Goal: Information Seeking & Learning: Learn about a topic

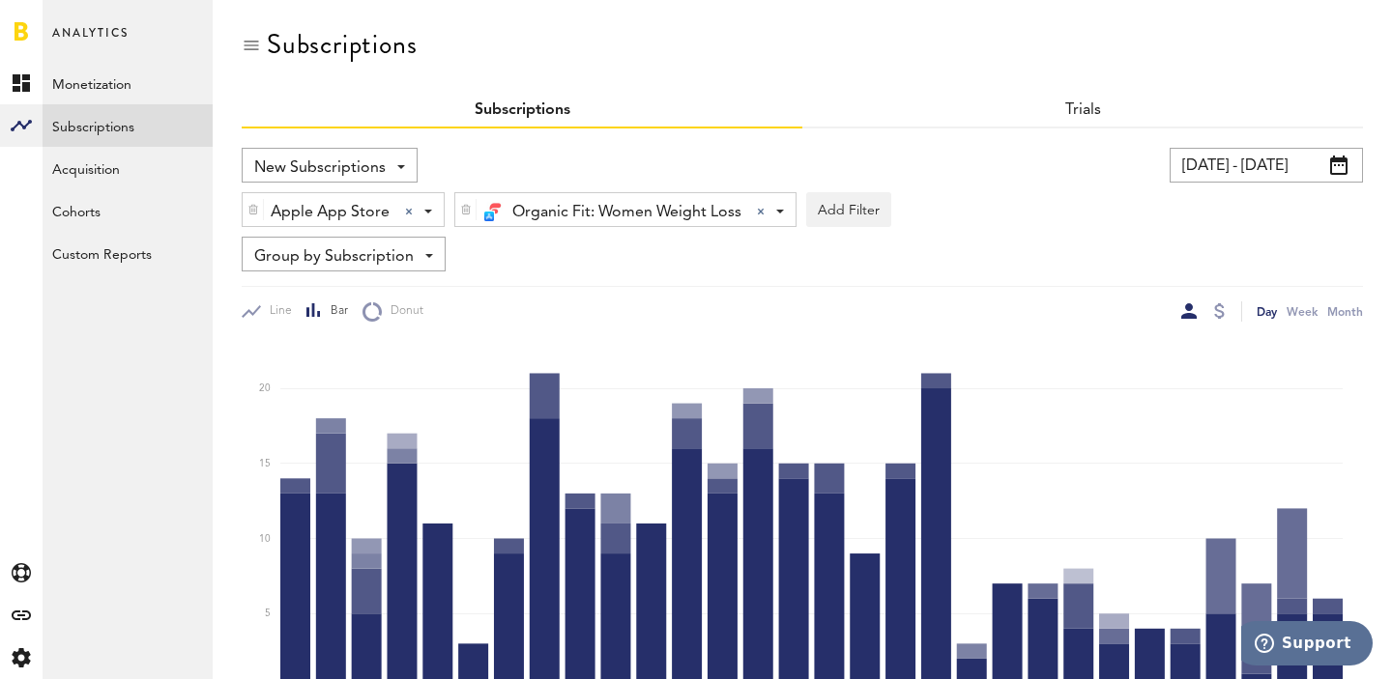
click at [1325, 154] on input "[DATE] - [DATE]" at bounding box center [1265, 165] width 193 height 35
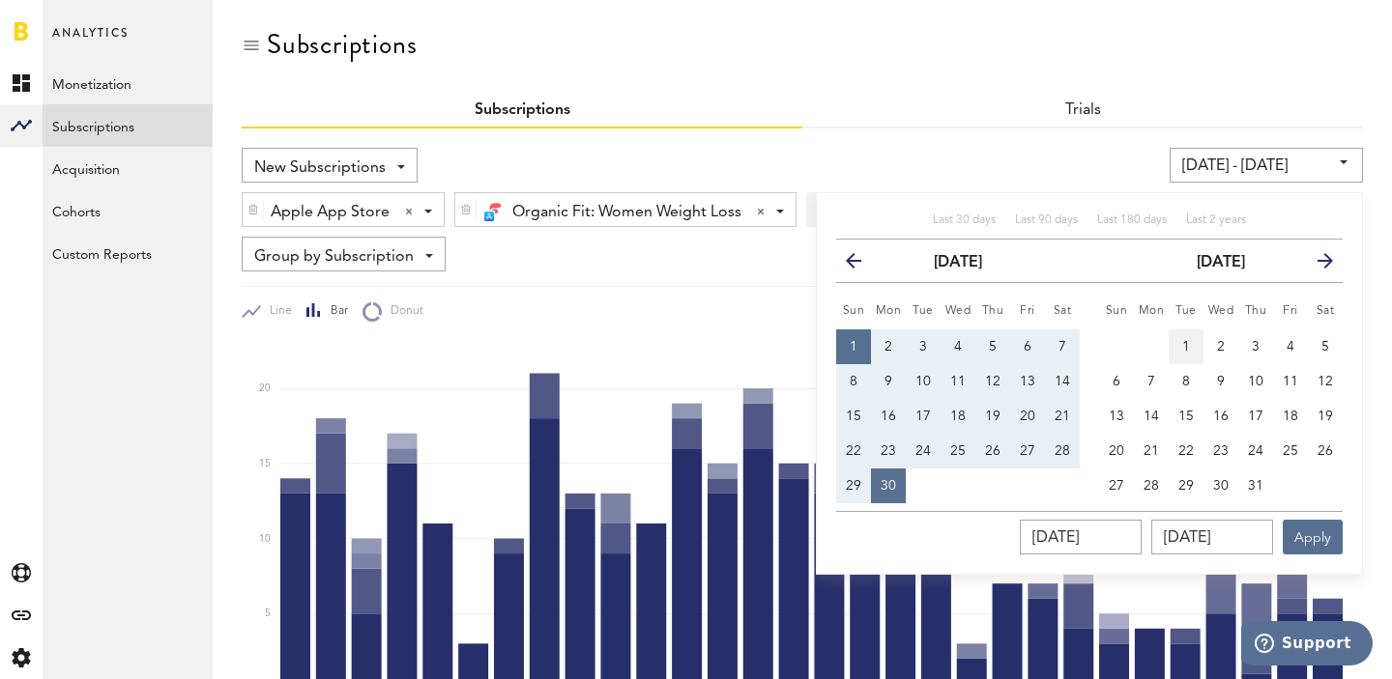
click at [1200, 337] on button "1" at bounding box center [1185, 347] width 35 height 35
type input "[DATE] - [DATE]"
type input "[DATE]"
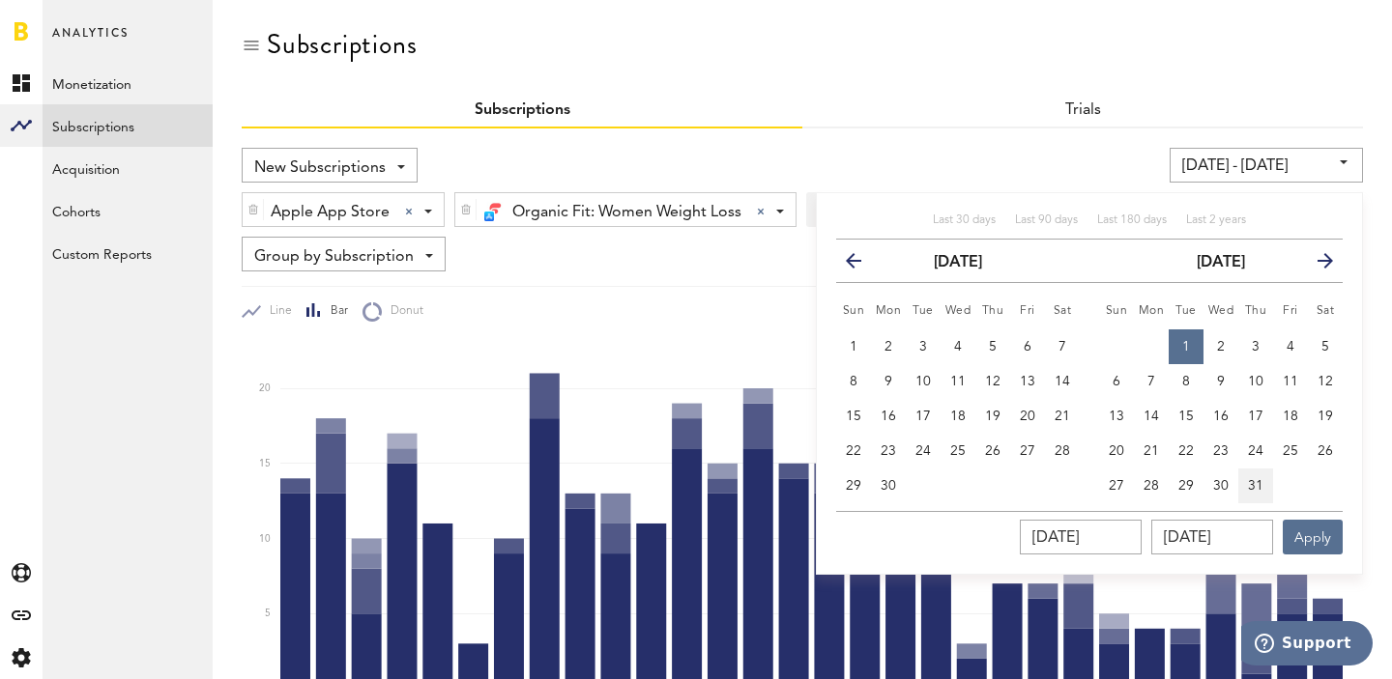
click at [1254, 479] on span "31" at bounding box center [1255, 486] width 15 height 14
type input "[DATE] - [DATE]"
type input "[DATE]"
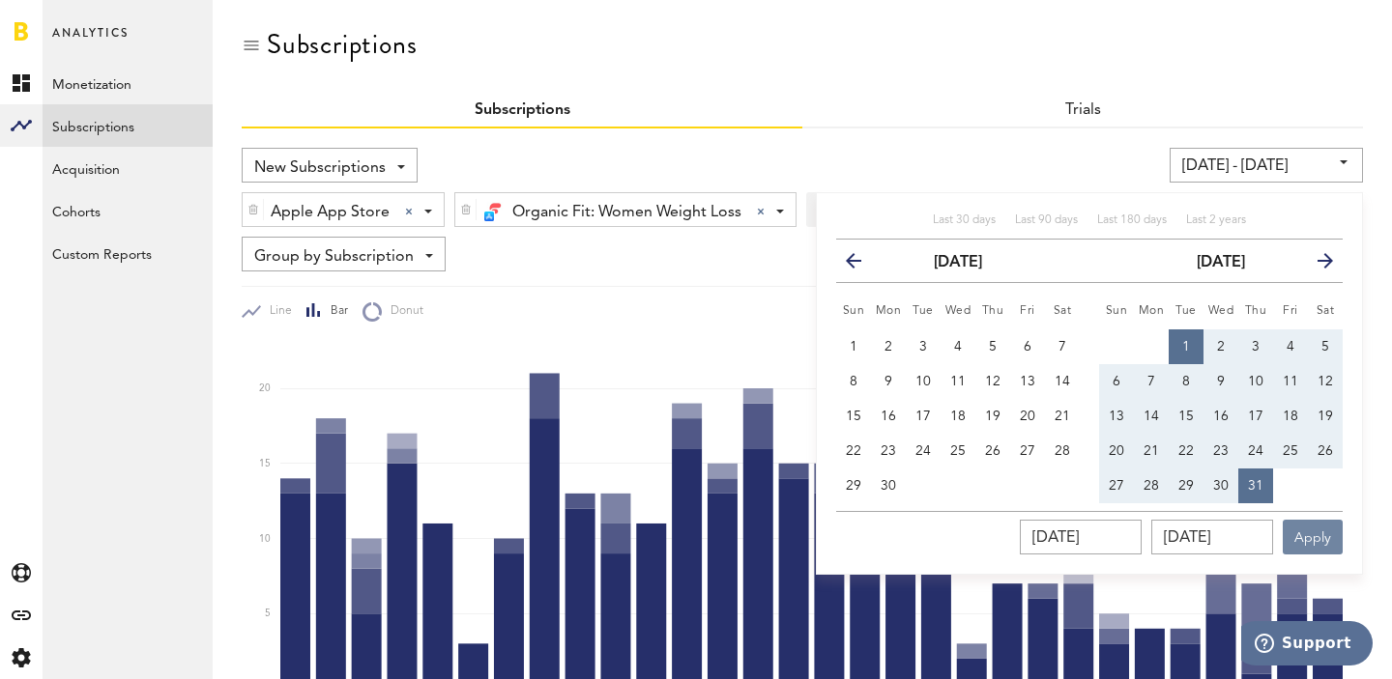
click at [1306, 534] on button "Apply" at bounding box center [1312, 537] width 60 height 35
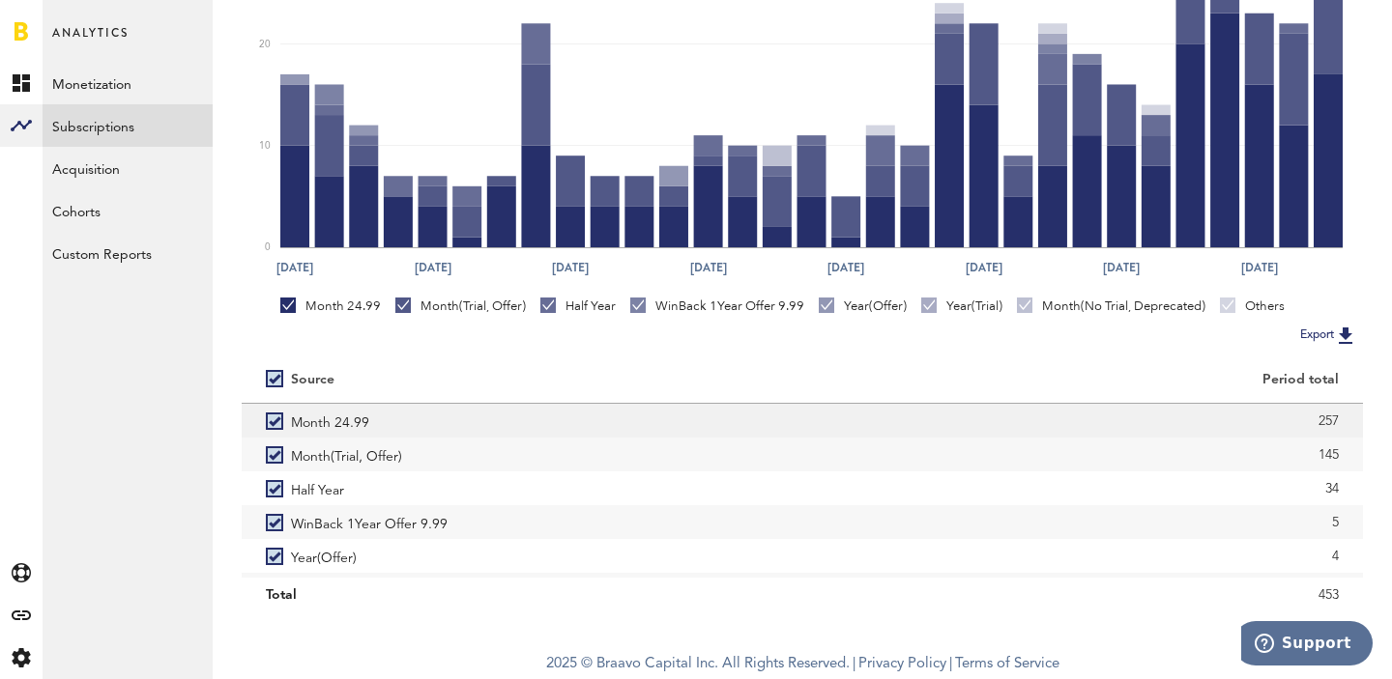
click at [1330, 418] on div "257" at bounding box center [1082, 421] width 512 height 29
copy div "257"
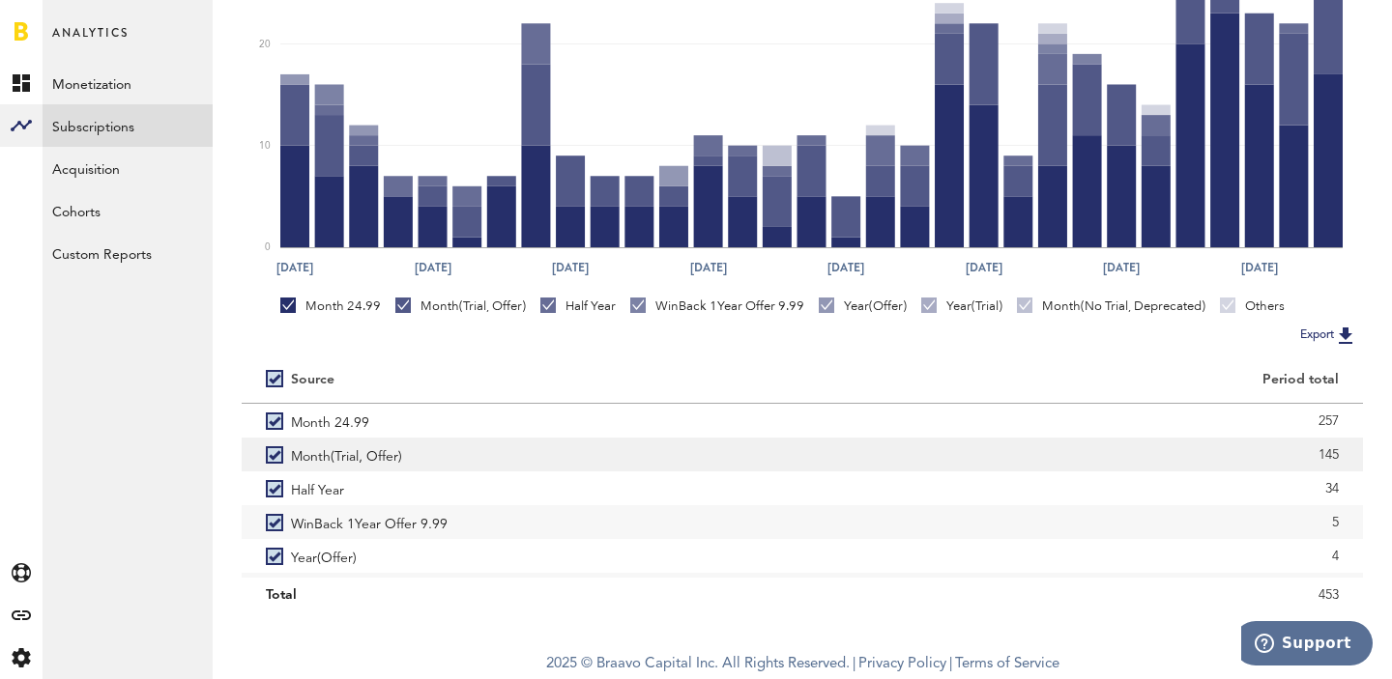
click at [1328, 453] on div "145" at bounding box center [1082, 455] width 512 height 29
copy div "145"
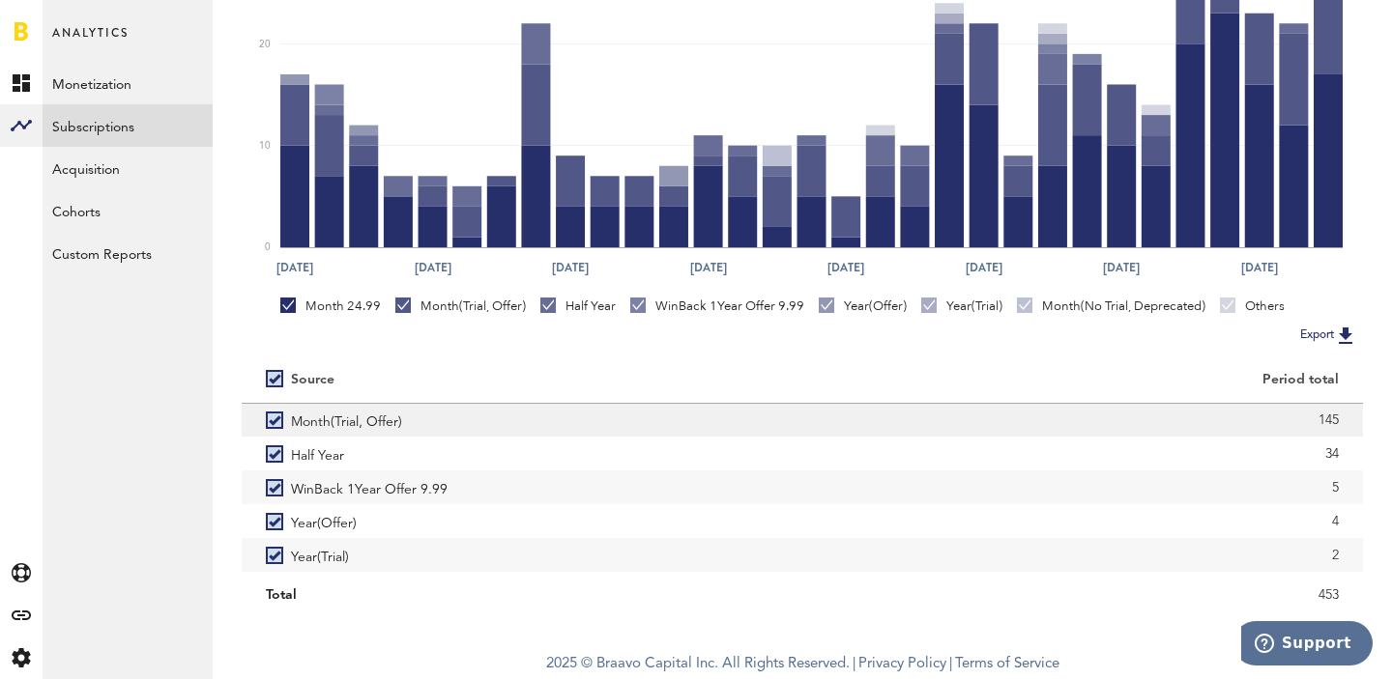
scroll to position [42, 0]
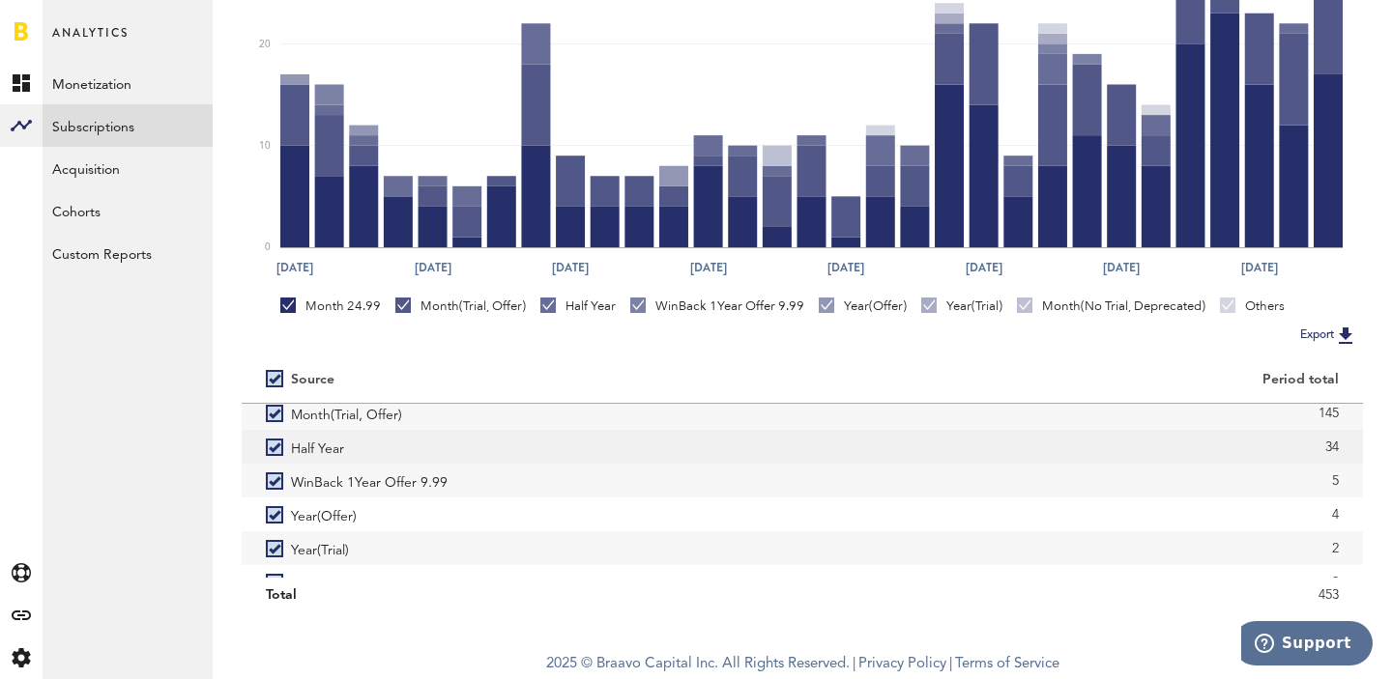
click at [1331, 450] on div "34" at bounding box center [1082, 447] width 512 height 29
copy div "34"
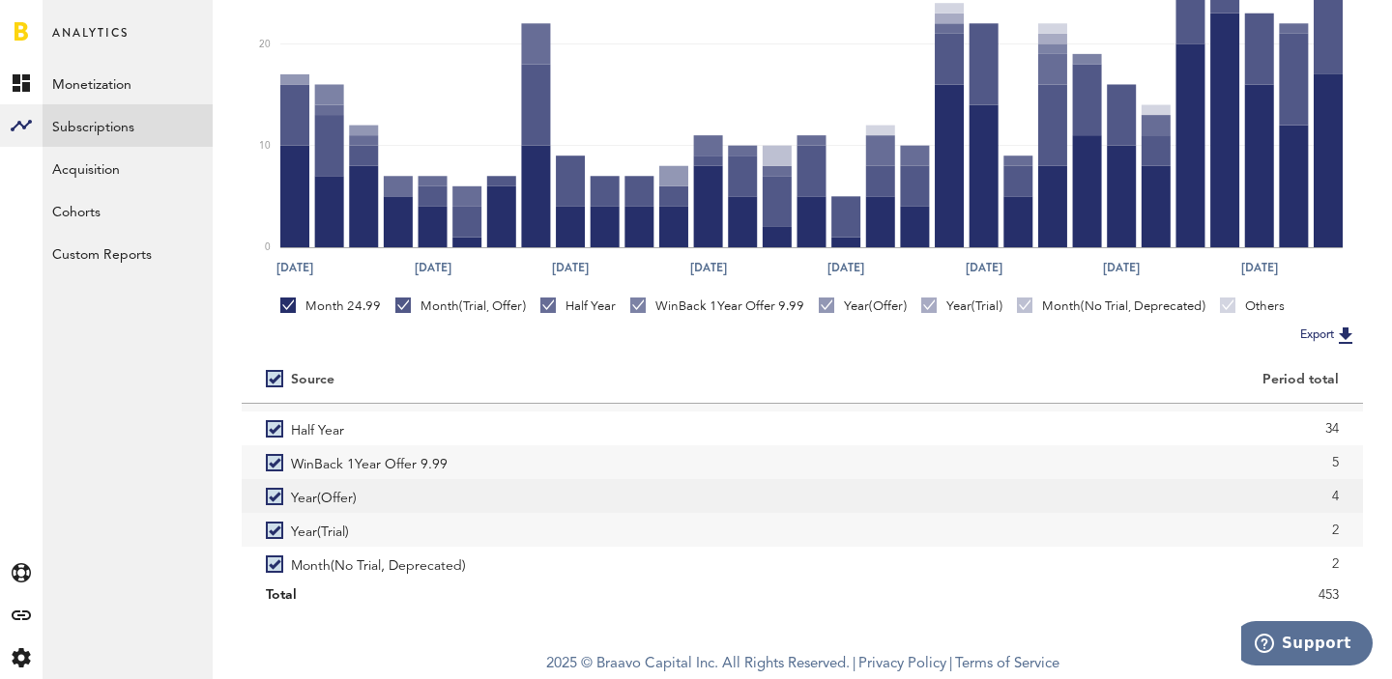
scroll to position [53, 0]
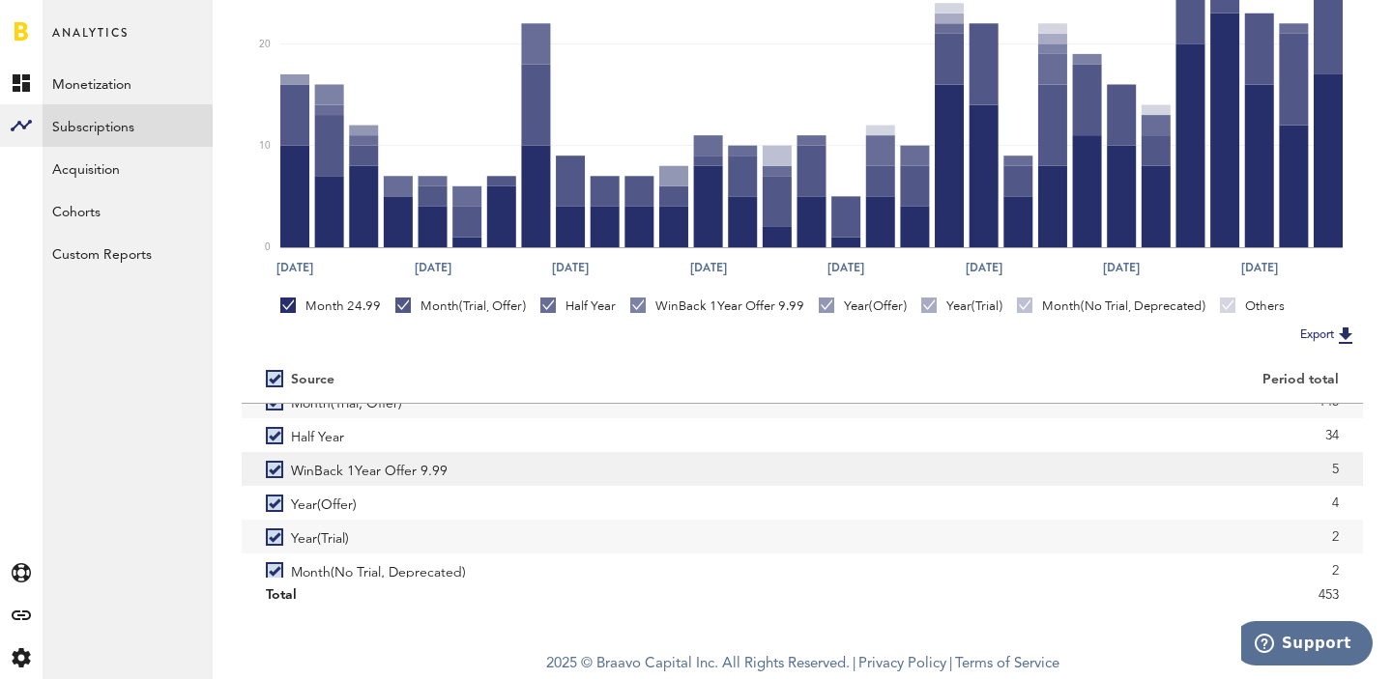
click at [1337, 477] on div "5" at bounding box center [1082, 469] width 512 height 29
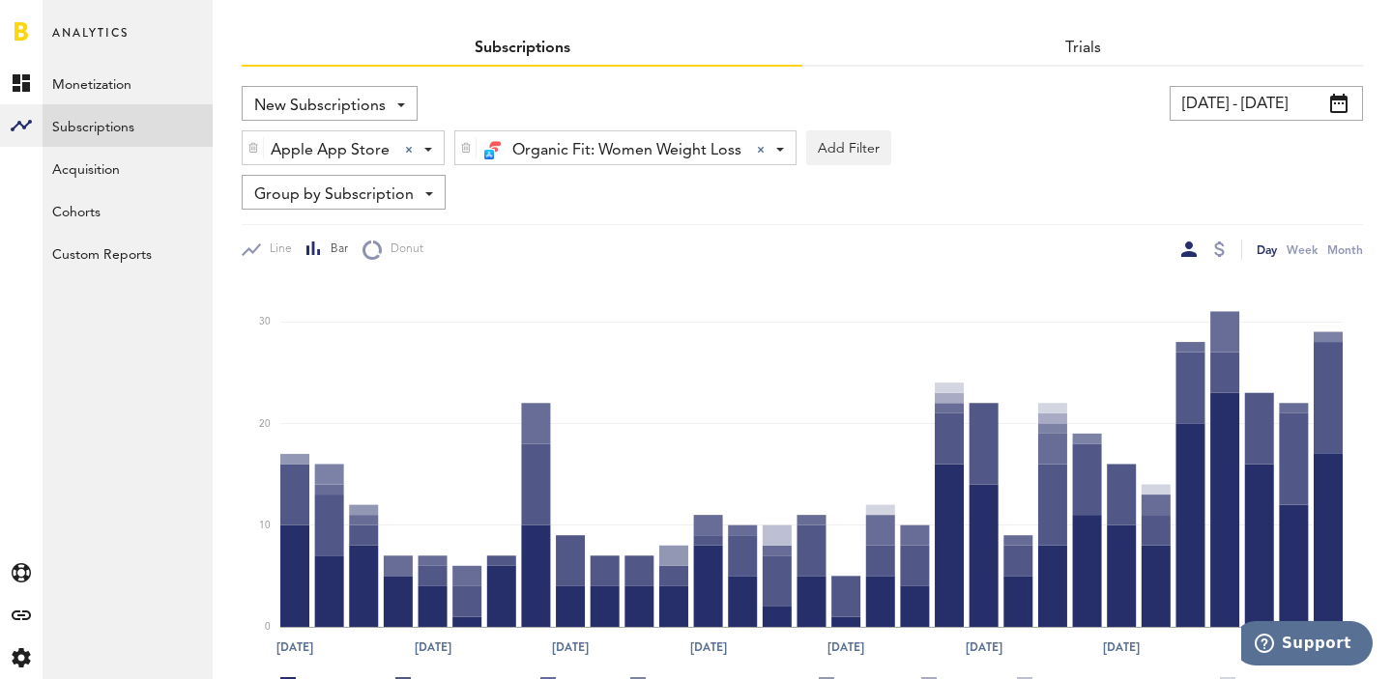
scroll to position [59, 0]
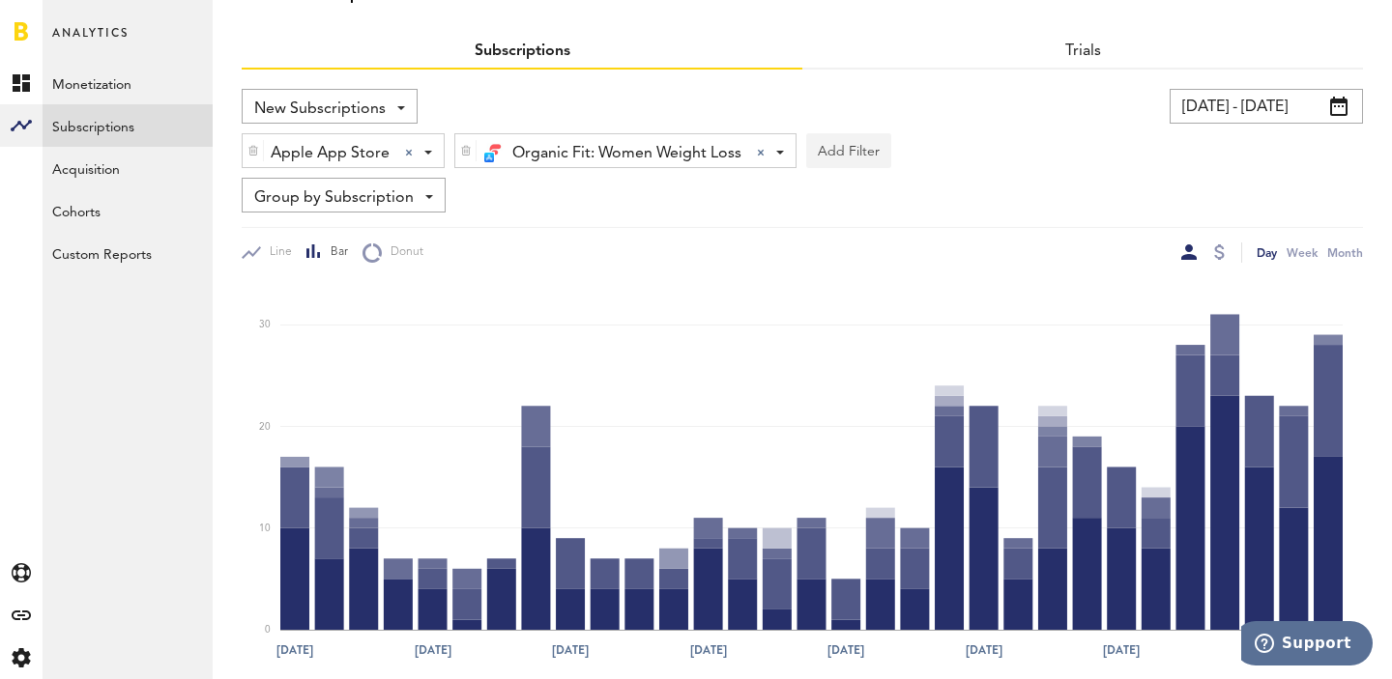
click at [838, 159] on button "Add Filter" at bounding box center [848, 150] width 85 height 35
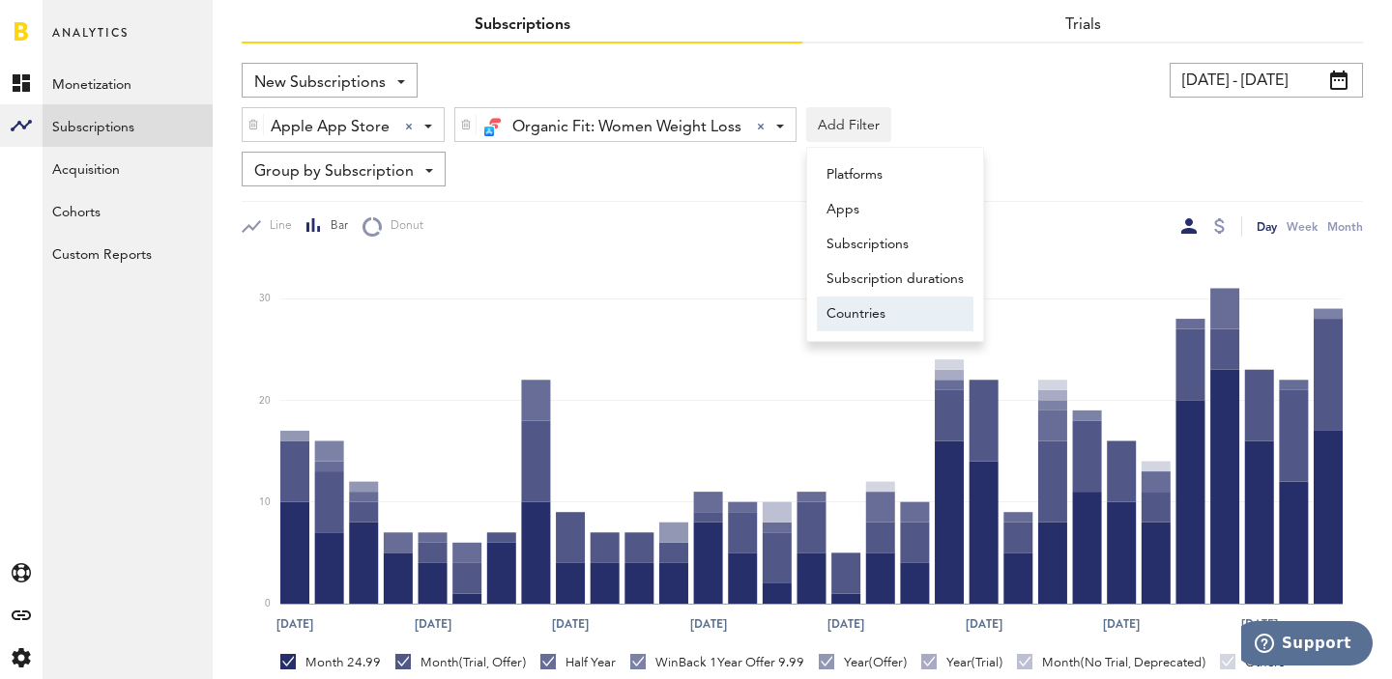
click at [890, 306] on li "Countries" at bounding box center [895, 314] width 157 height 35
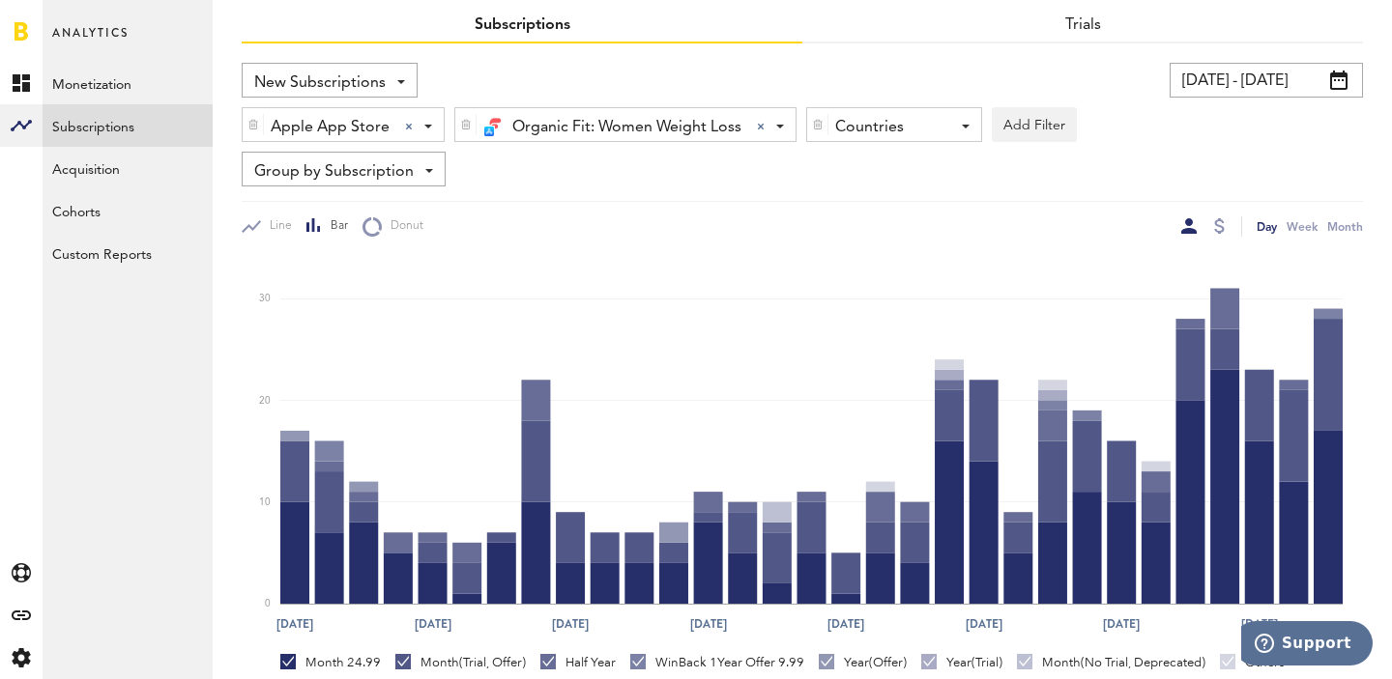
click at [846, 126] on div "Countries" at bounding box center [886, 127] width 103 height 33
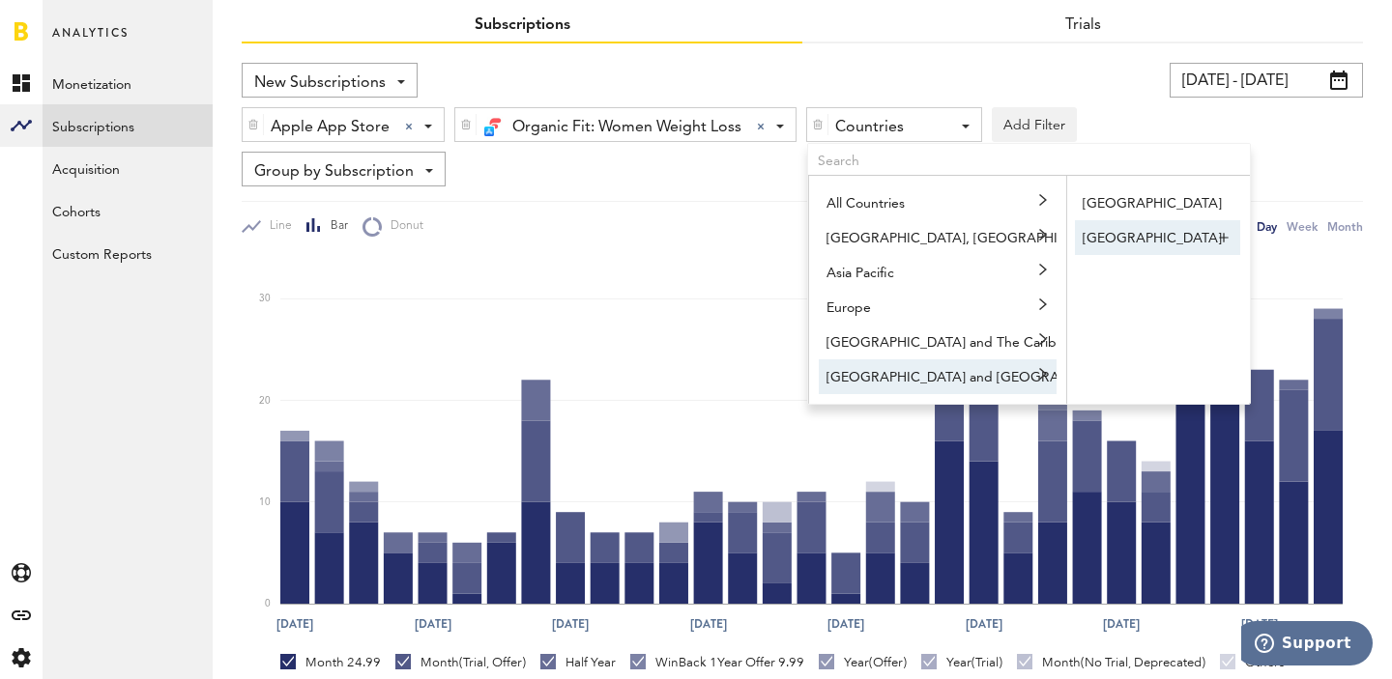
click at [1146, 242] on link "[GEOGRAPHIC_DATA]" at bounding box center [1157, 237] width 165 height 35
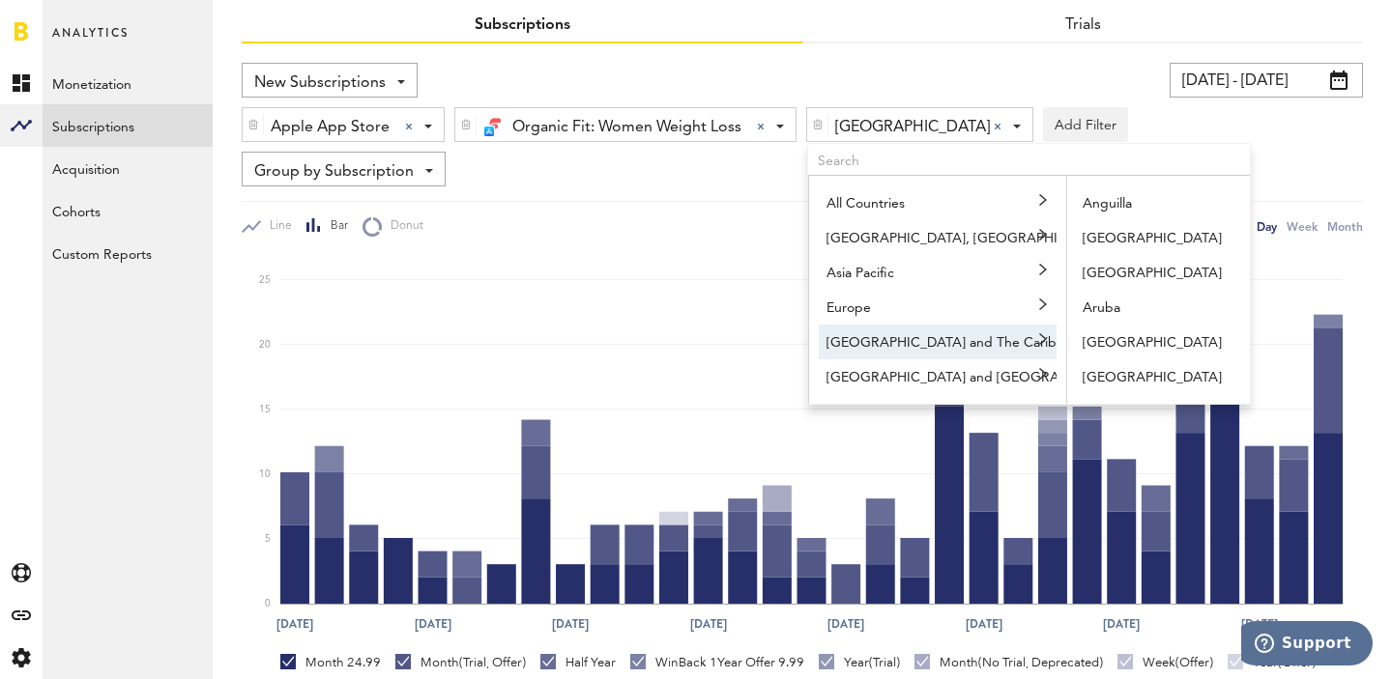
click at [758, 163] on div "Group by Subscription Group by Platform Group by App Group by Subscription Grou…" at bounding box center [802, 169] width 1121 height 35
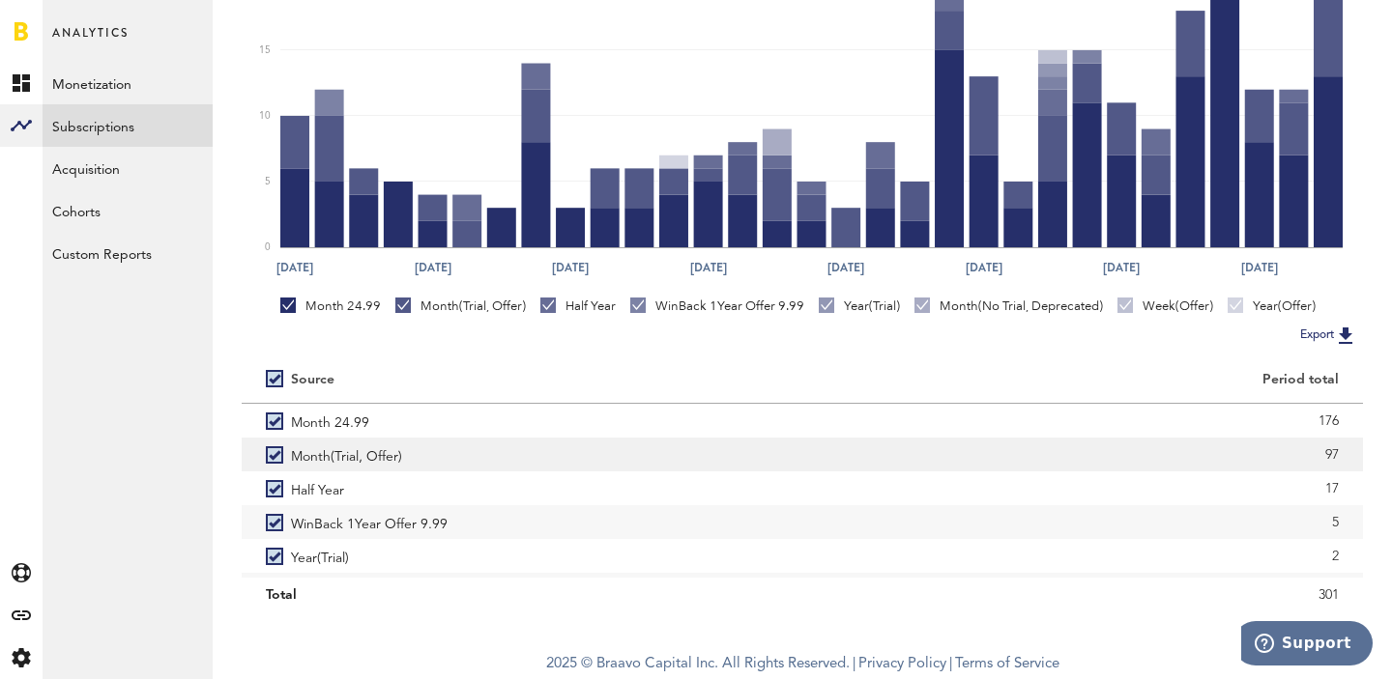
scroll to position [441, 0]
click at [1330, 450] on div "97" at bounding box center [1082, 456] width 512 height 29
copy div "97"
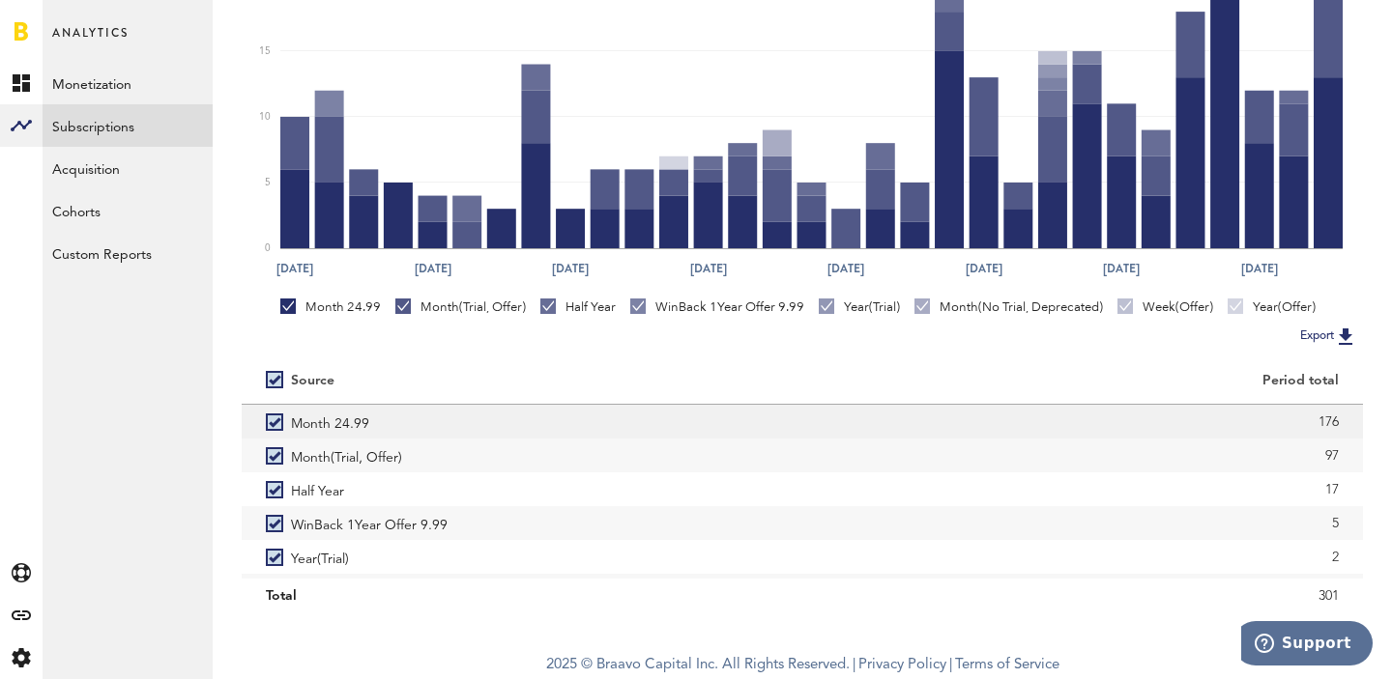
click at [1324, 414] on div "176" at bounding box center [1082, 422] width 512 height 29
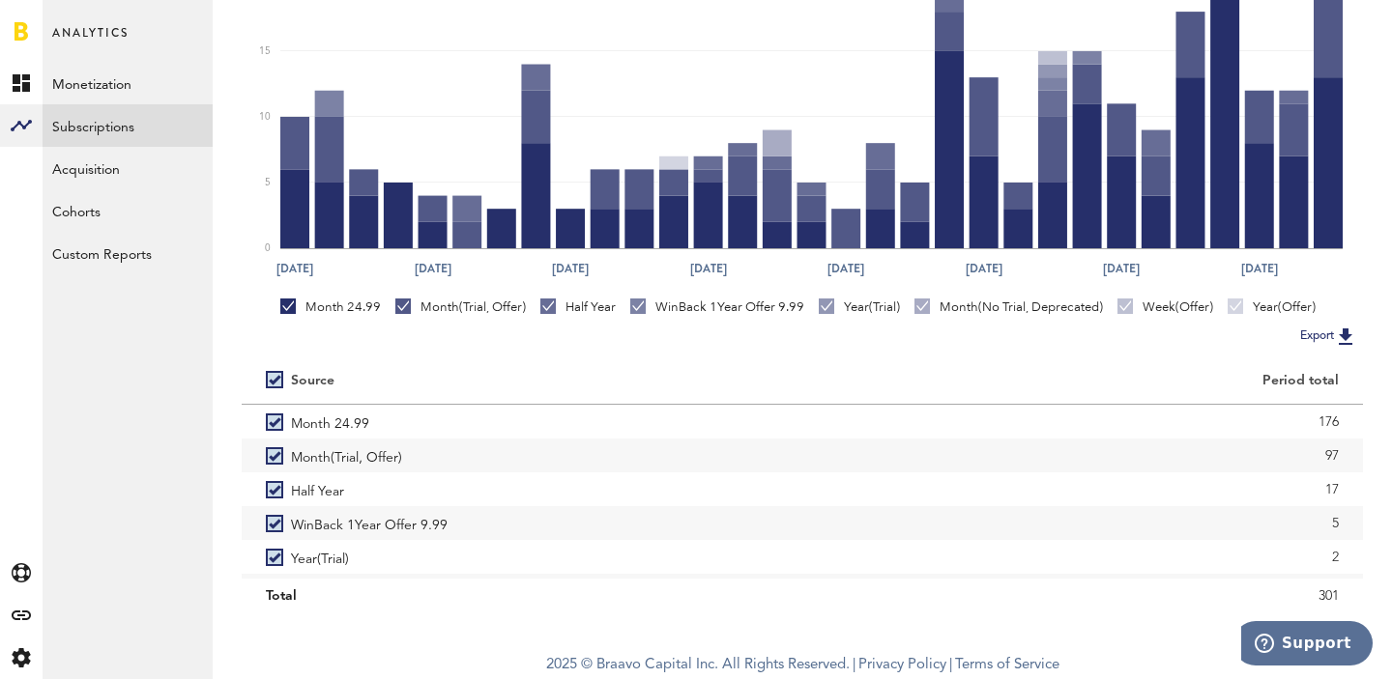
copy div "176"
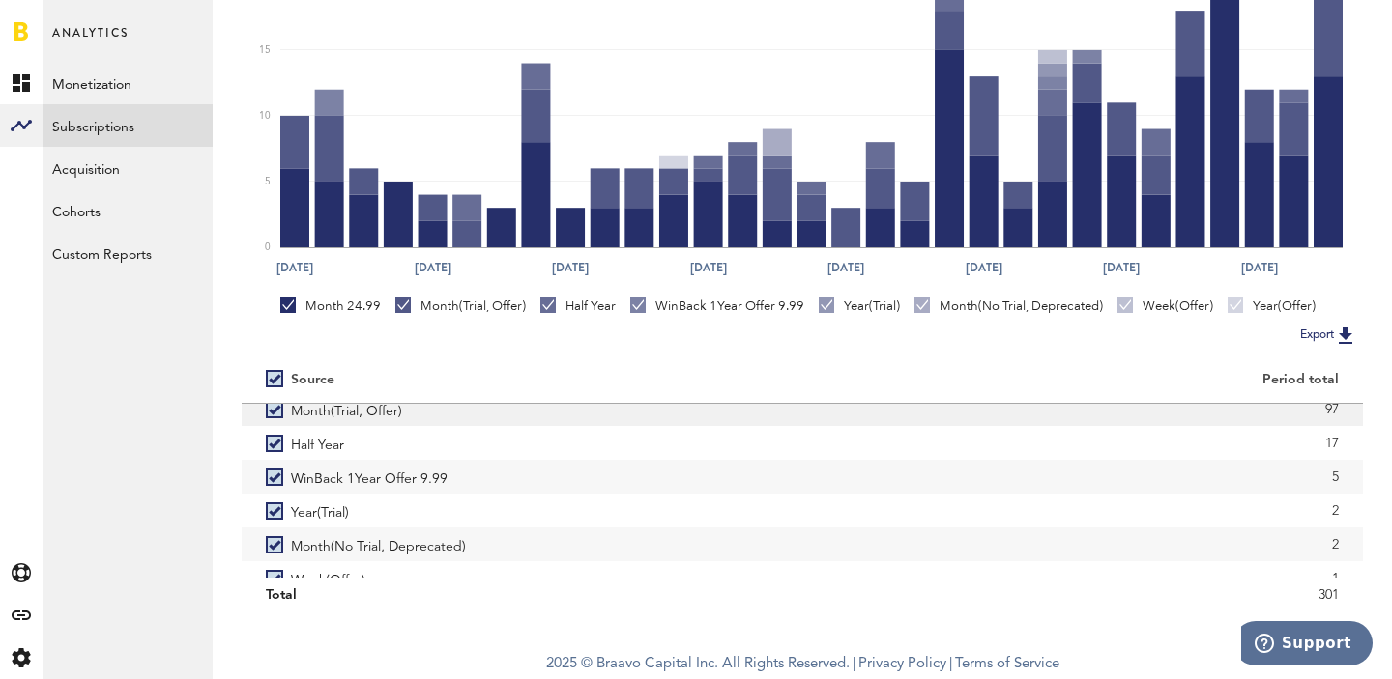
scroll to position [47, 0]
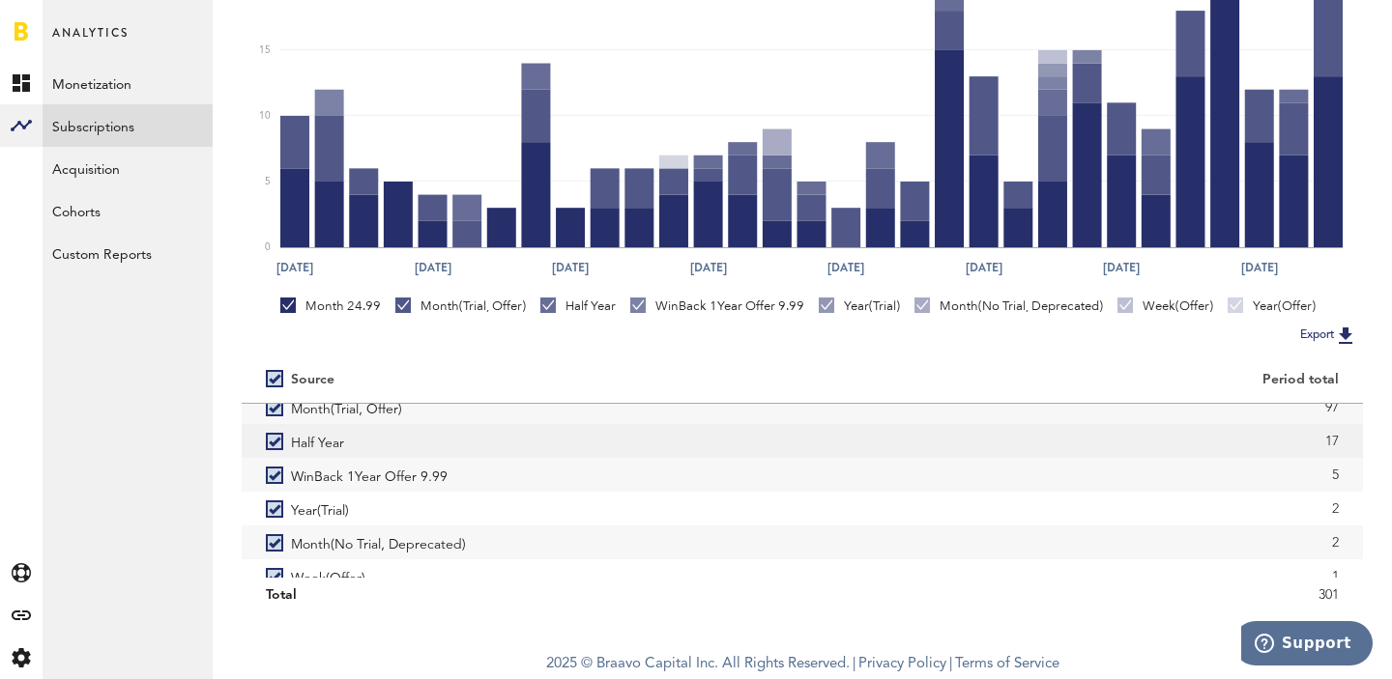
click at [1332, 434] on div "17" at bounding box center [1082, 441] width 512 height 29
copy div "17"
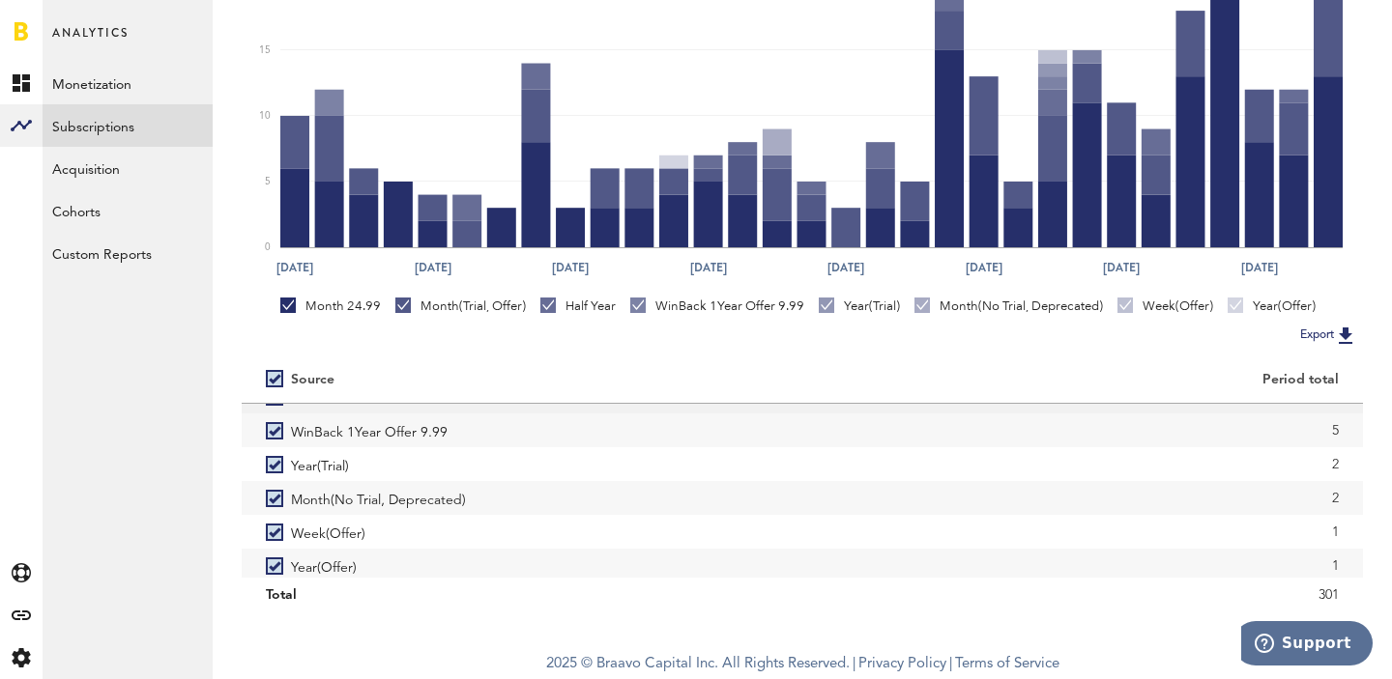
scroll to position [99, 0]
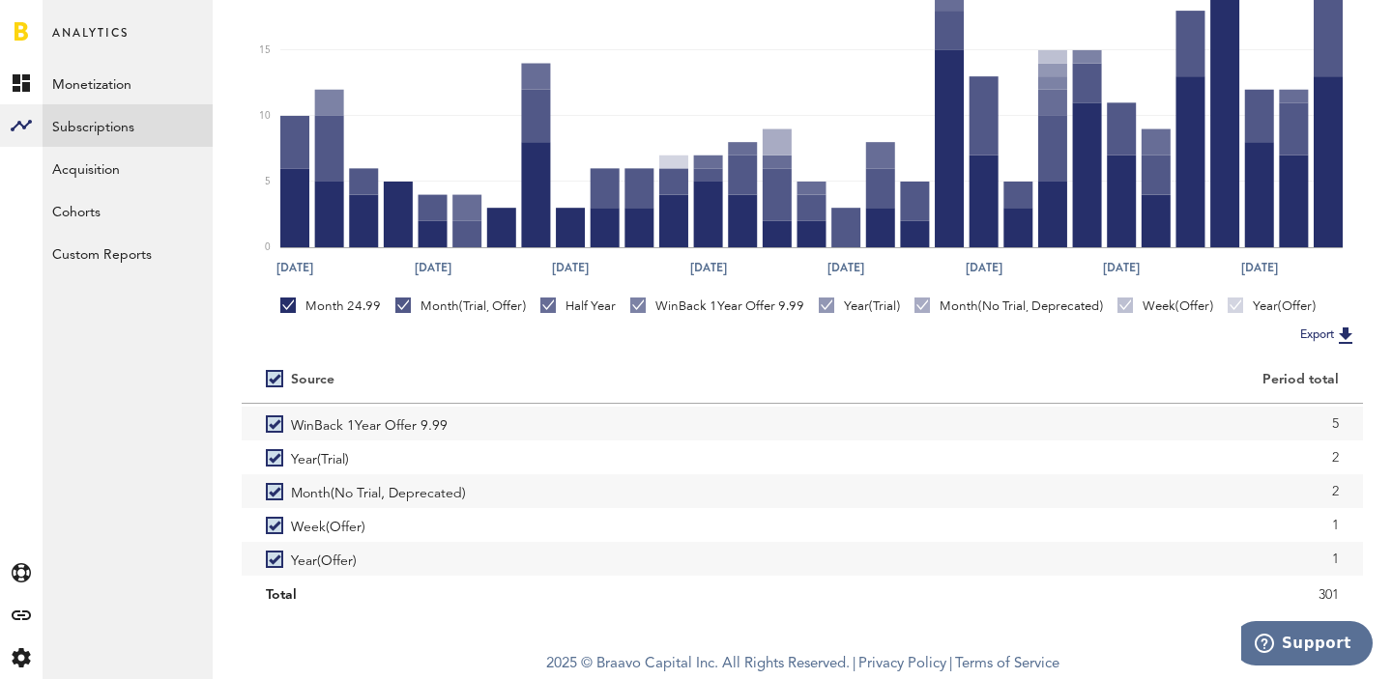
scroll to position [85, 0]
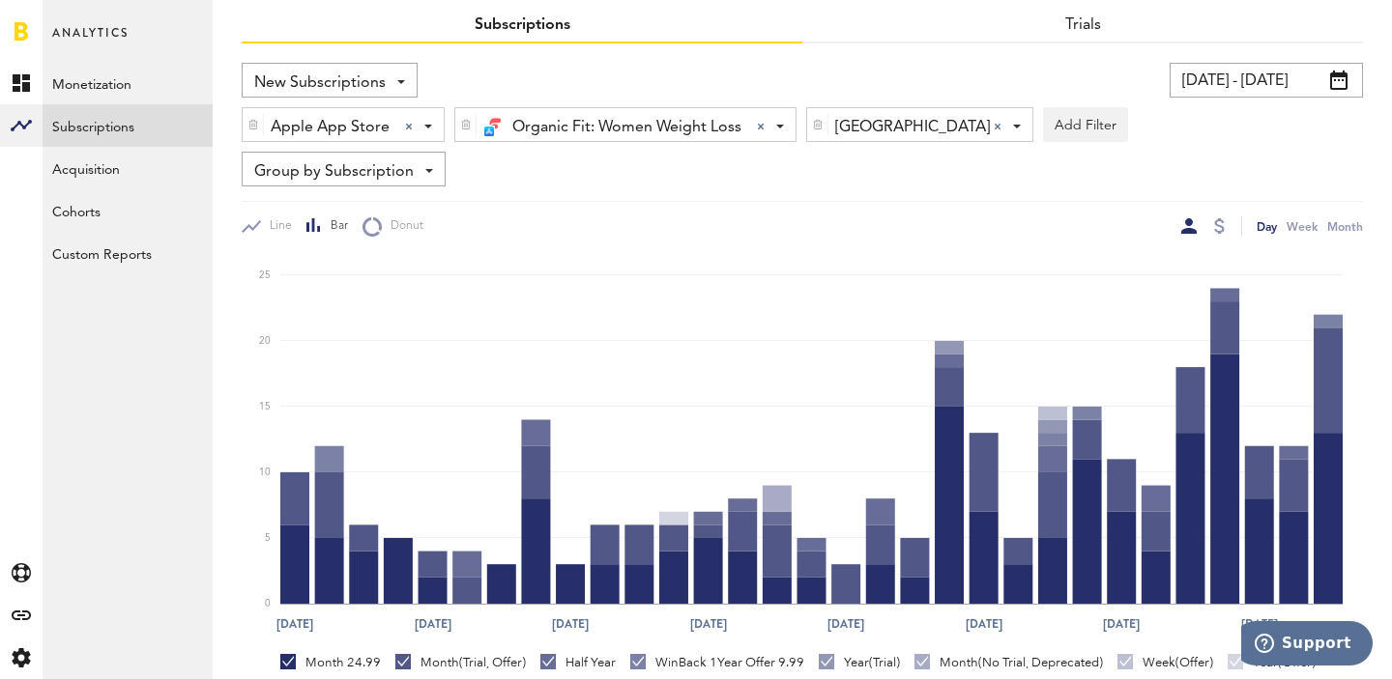
click at [993, 127] on div at bounding box center [997, 127] width 8 height 8
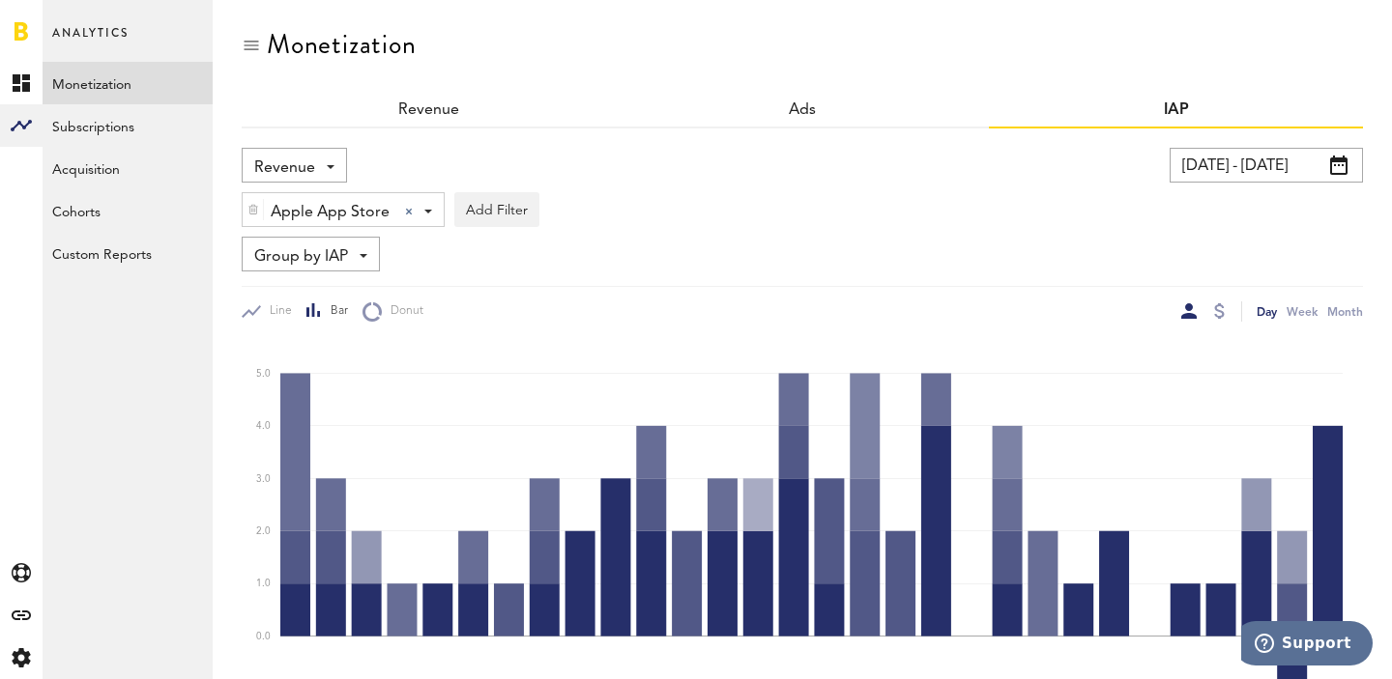
click at [1261, 182] on input "[DATE] - [DATE]" at bounding box center [1265, 165] width 193 height 35
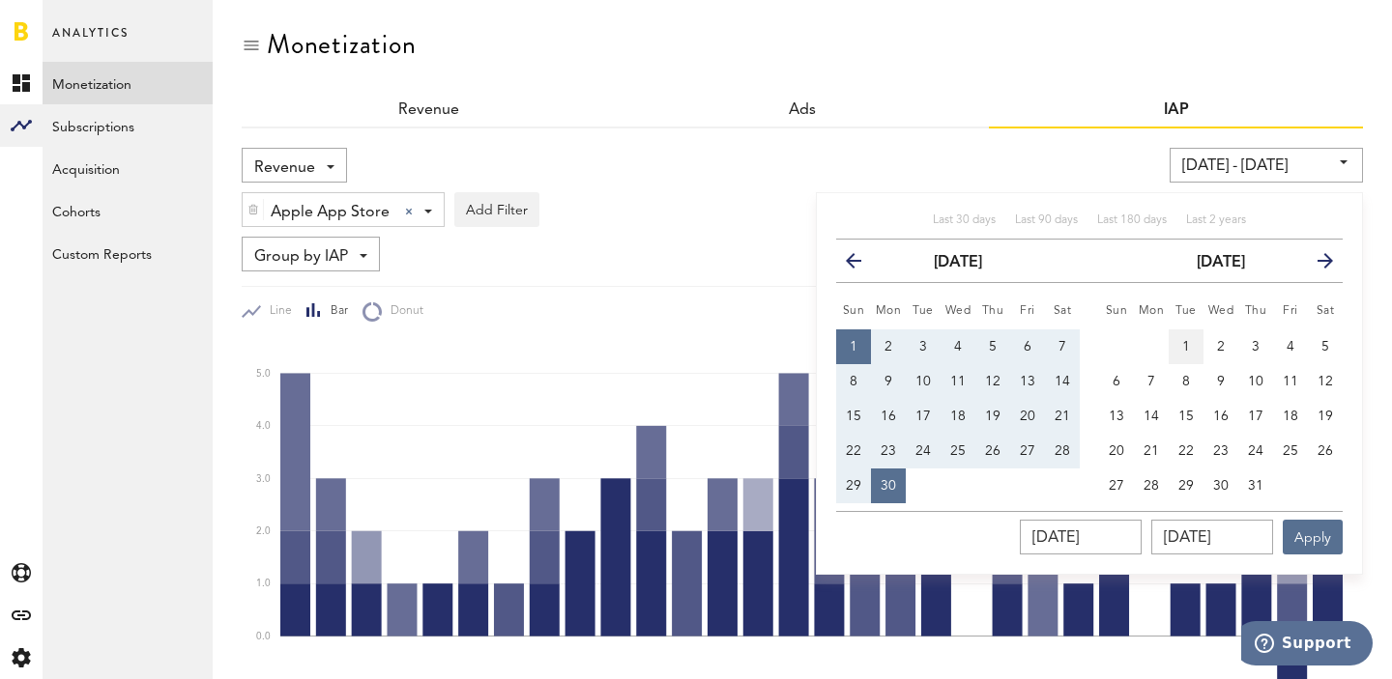
click at [1181, 340] on button "1" at bounding box center [1185, 347] width 35 height 35
type input "[DATE] - [DATE]"
type input "[DATE]"
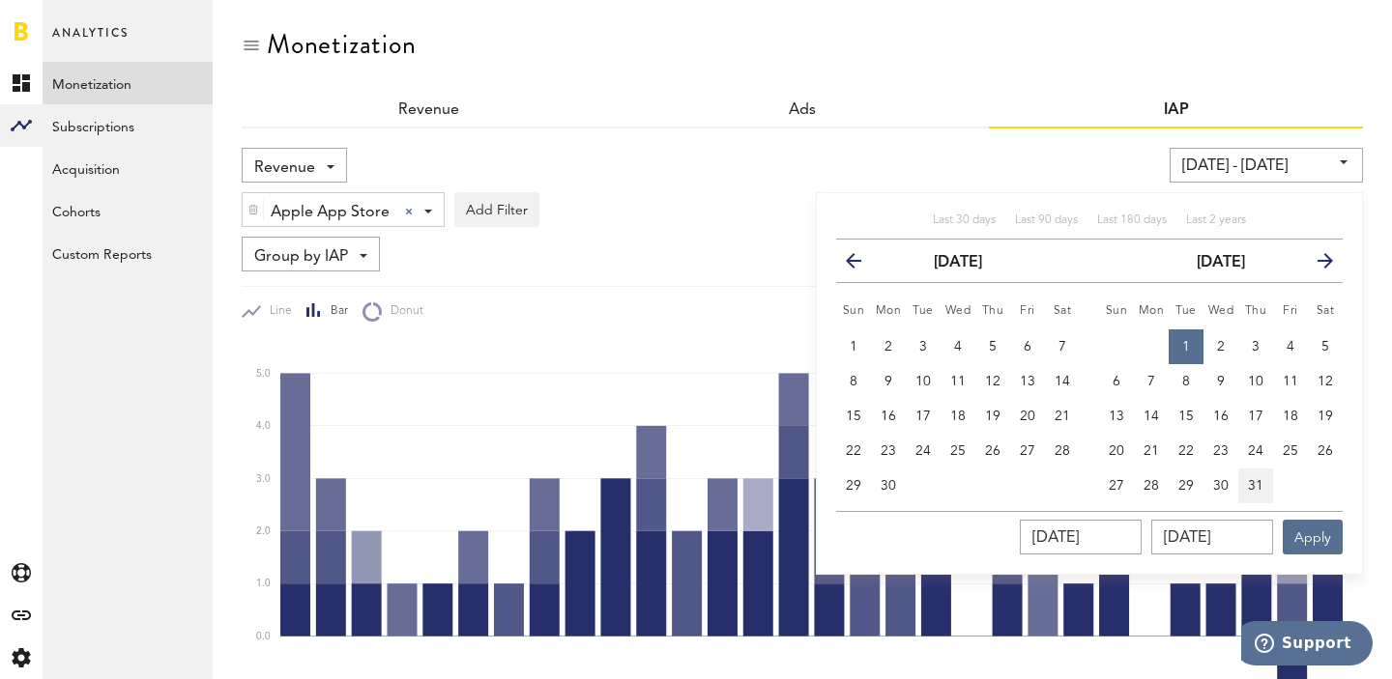
click at [1252, 473] on button "31" at bounding box center [1255, 486] width 35 height 35
type input "[DATE] - [DATE]"
type input "[DATE]"
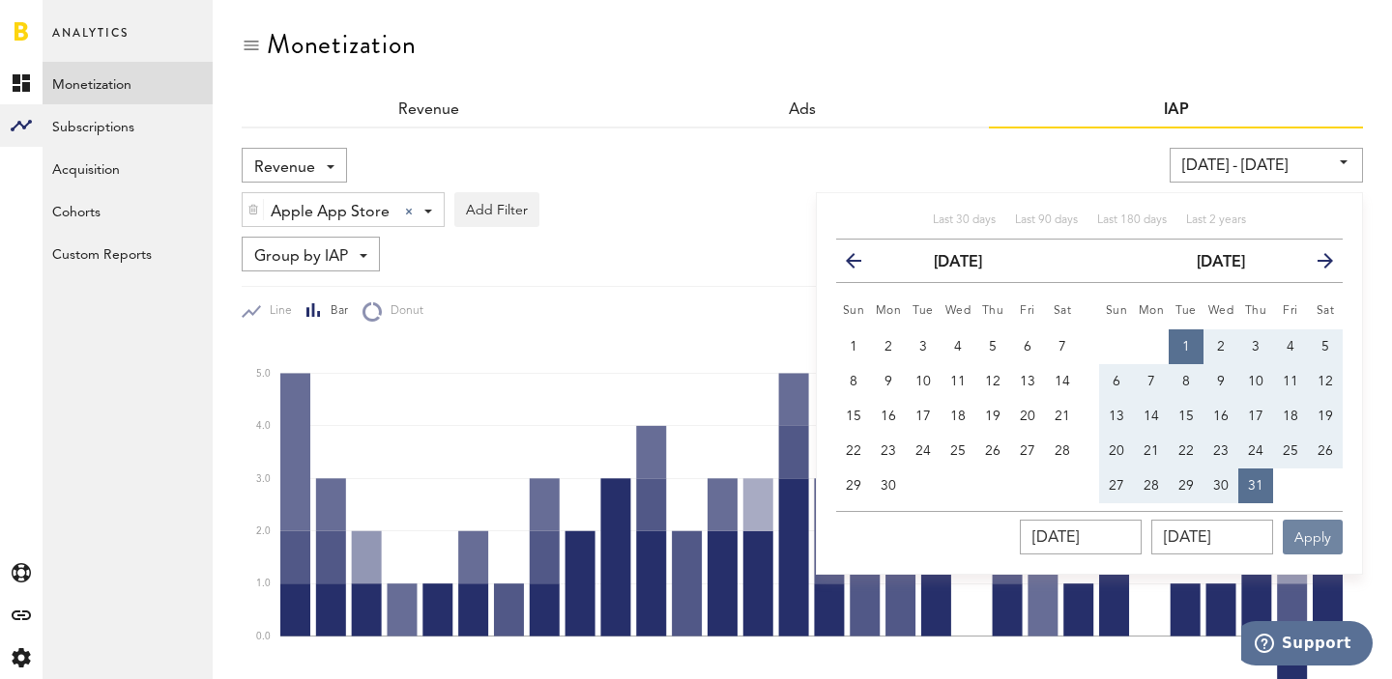
click at [1308, 527] on button "Apply" at bounding box center [1312, 537] width 60 height 35
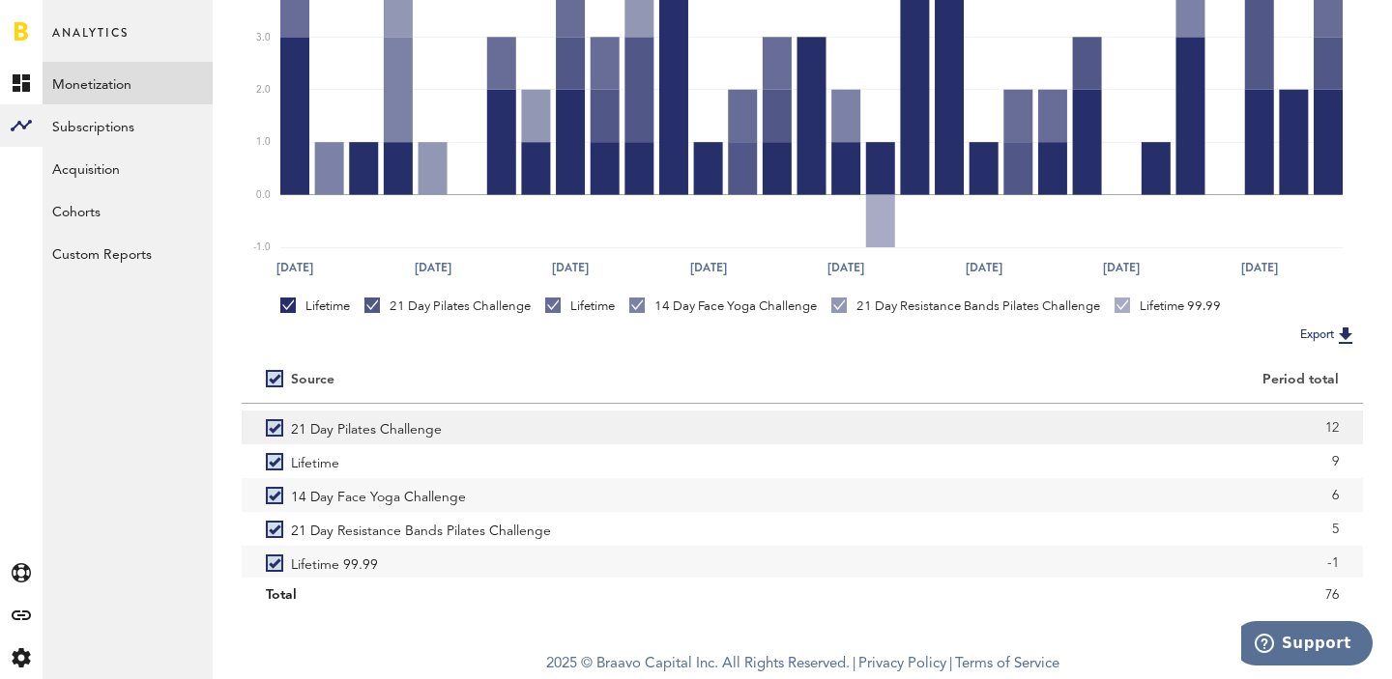
scroll to position [31, 0]
drag, startPoint x: 1342, startPoint y: 555, endPoint x: 1321, endPoint y: 555, distance: 21.3
click at [1321, 555] on div "-1" at bounding box center [1082, 559] width 560 height 34
click at [1331, 563] on div "-1" at bounding box center [1082, 559] width 512 height 29
drag, startPoint x: 1338, startPoint y: 490, endPoint x: 1324, endPoint y: 490, distance: 14.5
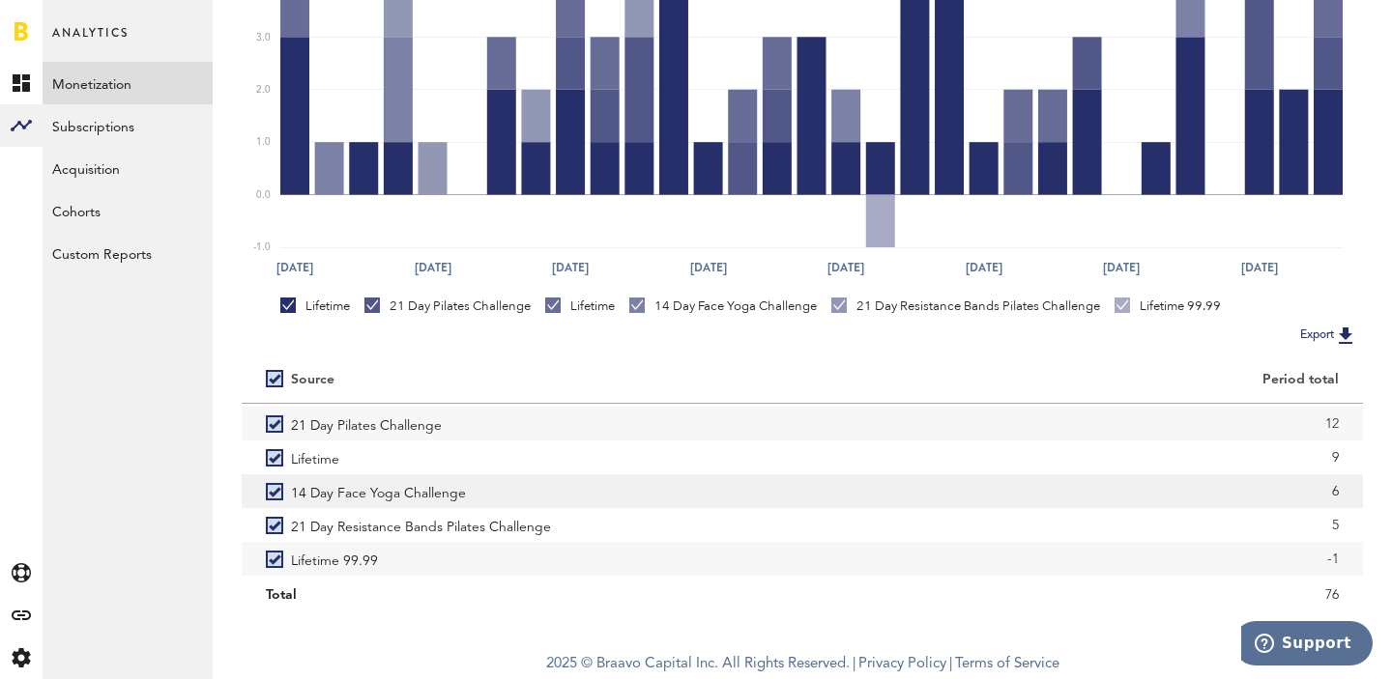
click at [1324, 490] on div "6" at bounding box center [1082, 491] width 560 height 34
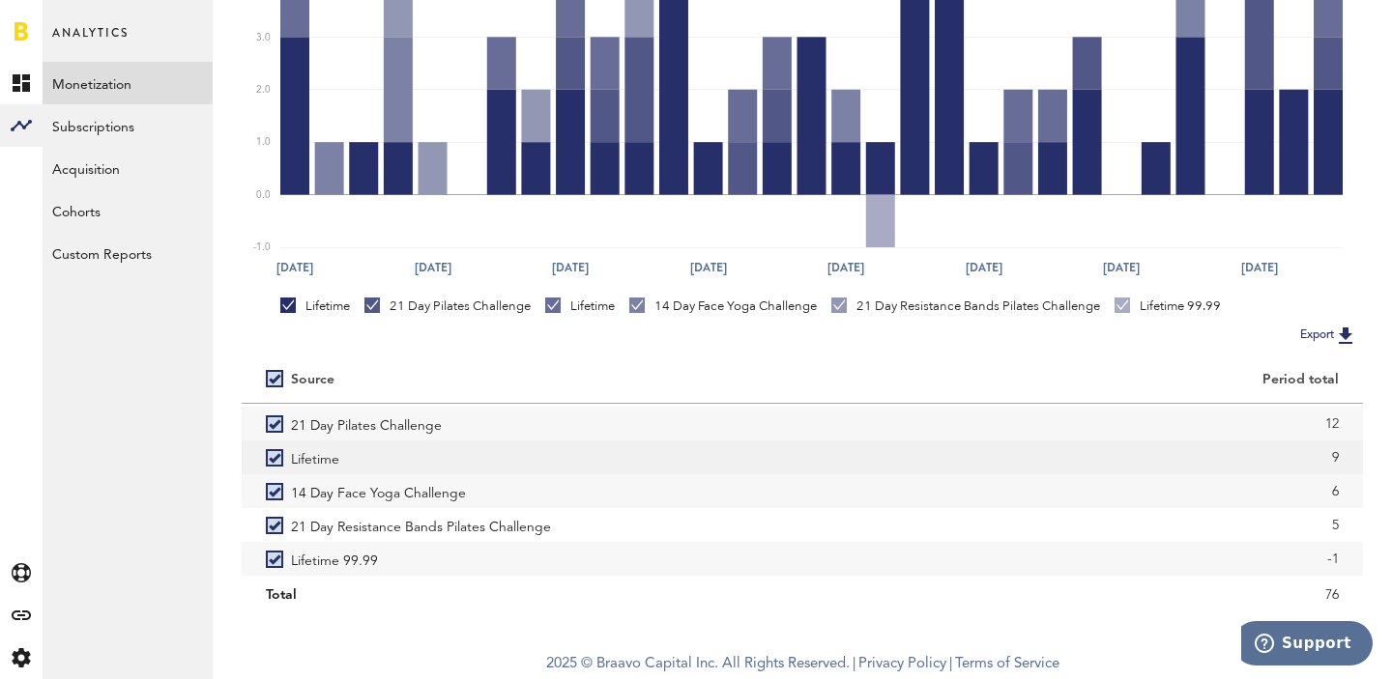
copy div "6"
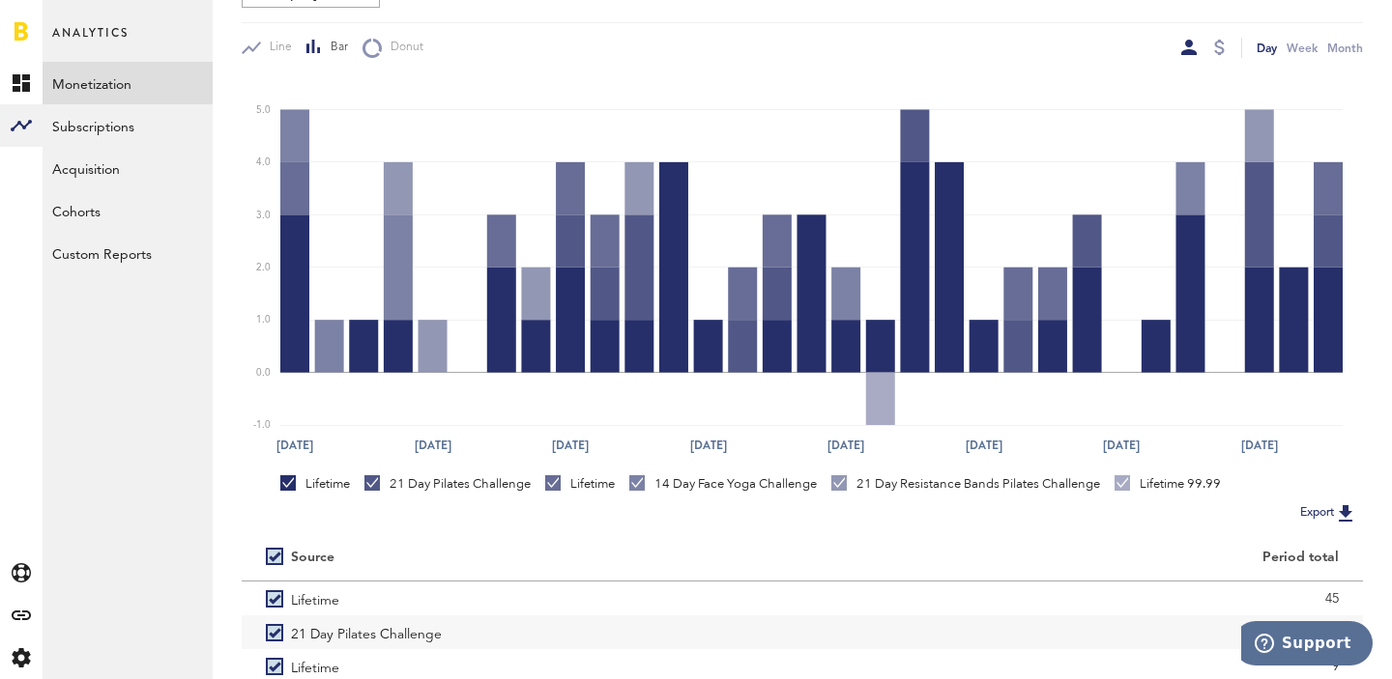
scroll to position [0, 0]
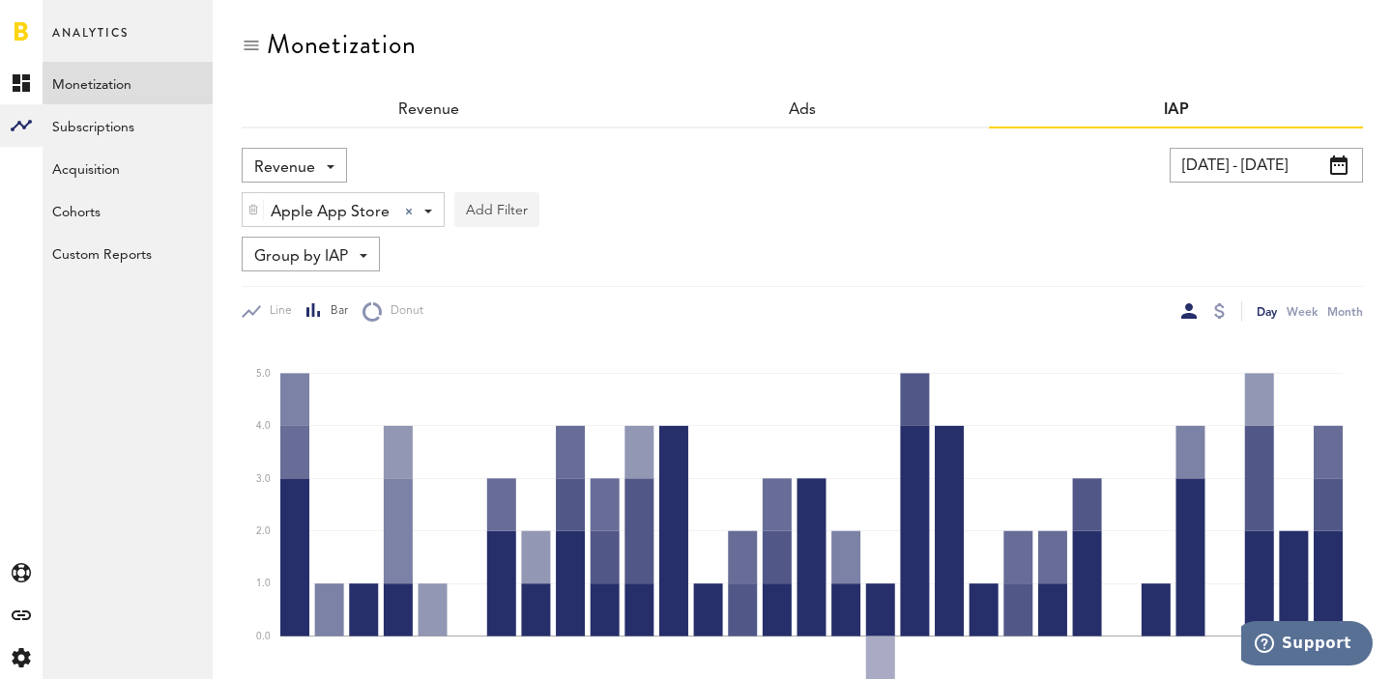
click at [499, 199] on button "Add Filter" at bounding box center [496, 209] width 85 height 35
click at [353, 252] on div "Group by IAP Group by IAP Group by Platform Group by App Group by Country" at bounding box center [311, 254] width 138 height 35
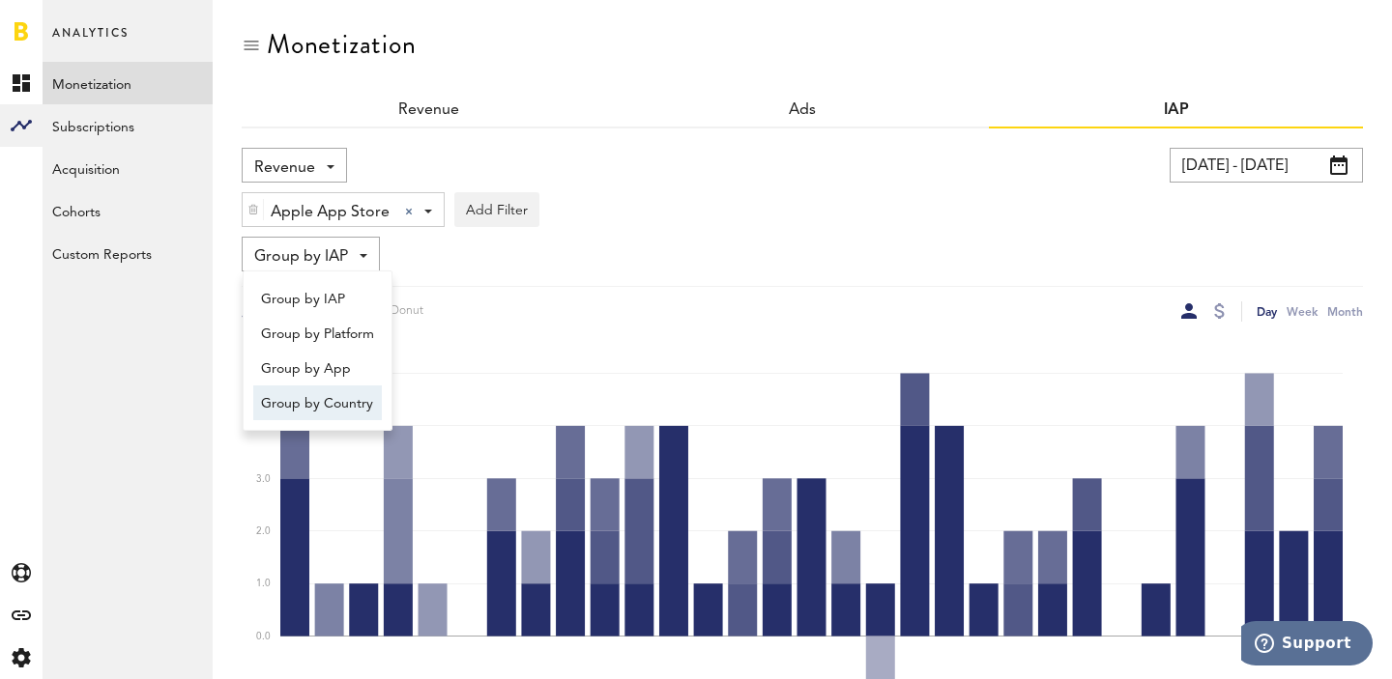
click at [341, 406] on span "Group by Country" at bounding box center [317, 404] width 113 height 33
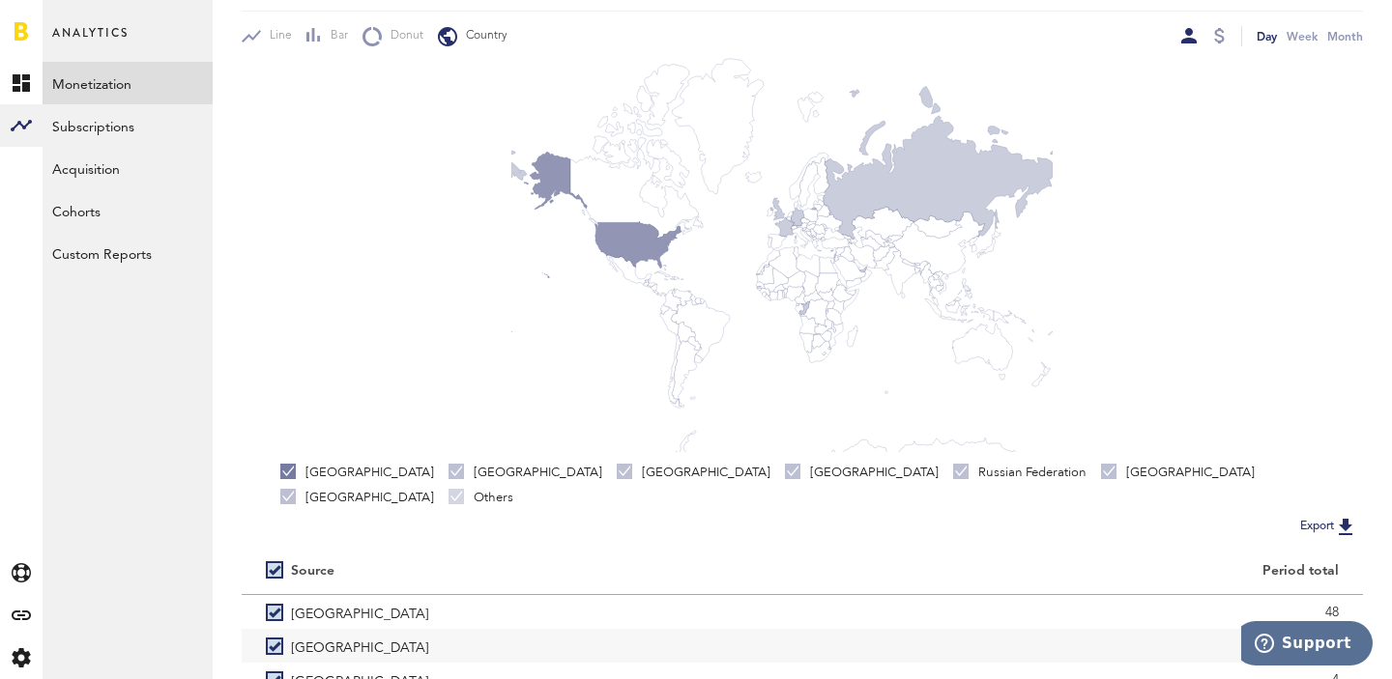
scroll to position [442, 0]
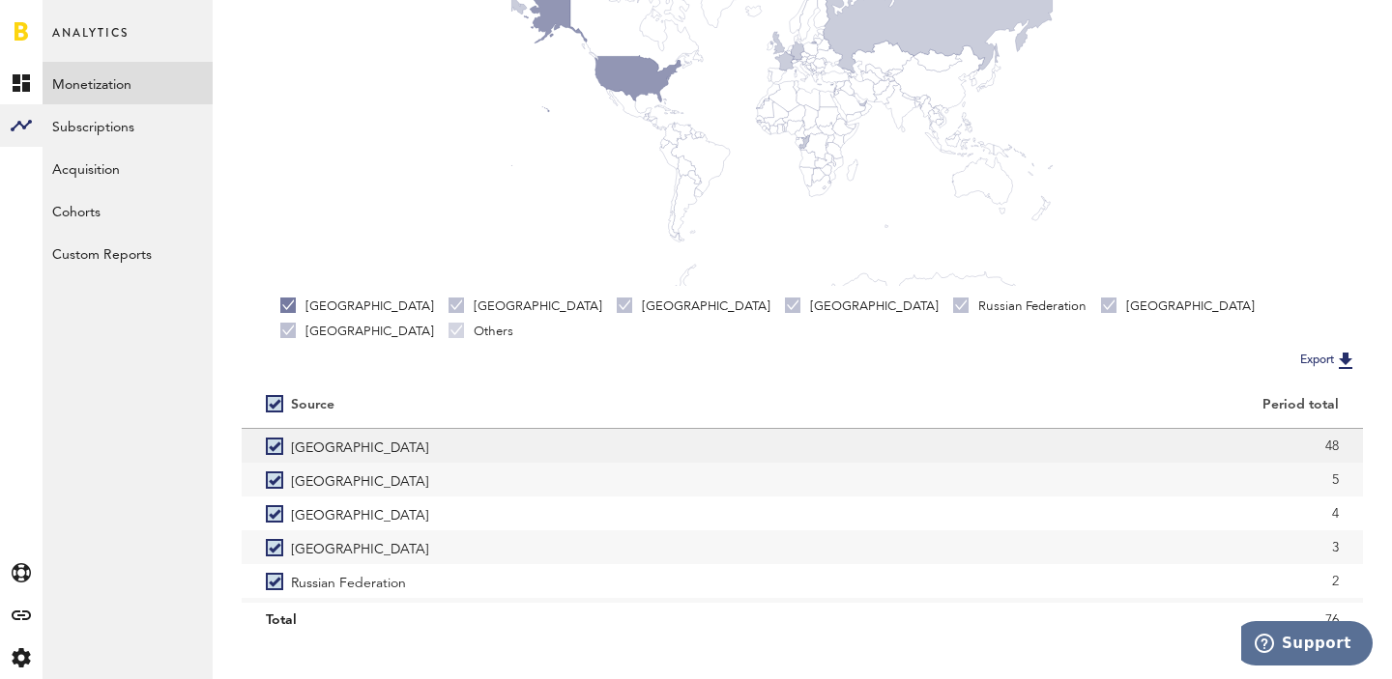
click at [1334, 432] on div "48" at bounding box center [1082, 446] width 512 height 29
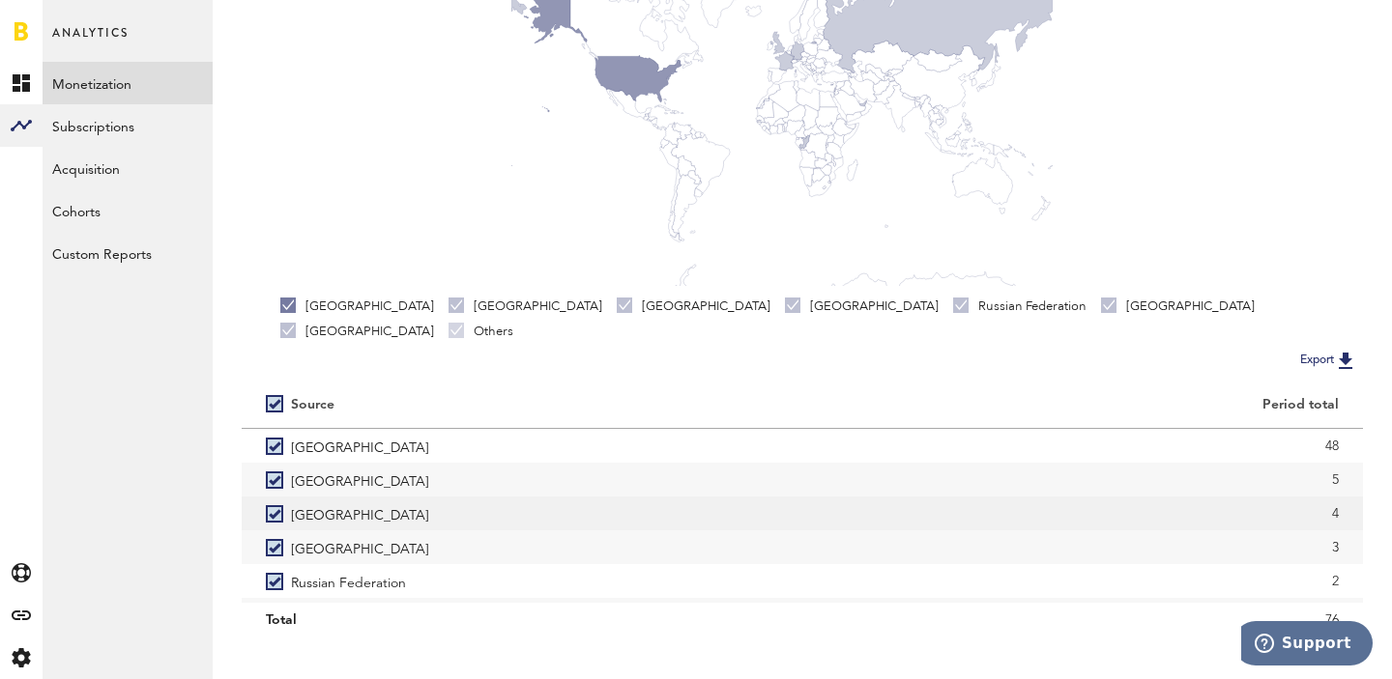
copy div "48"
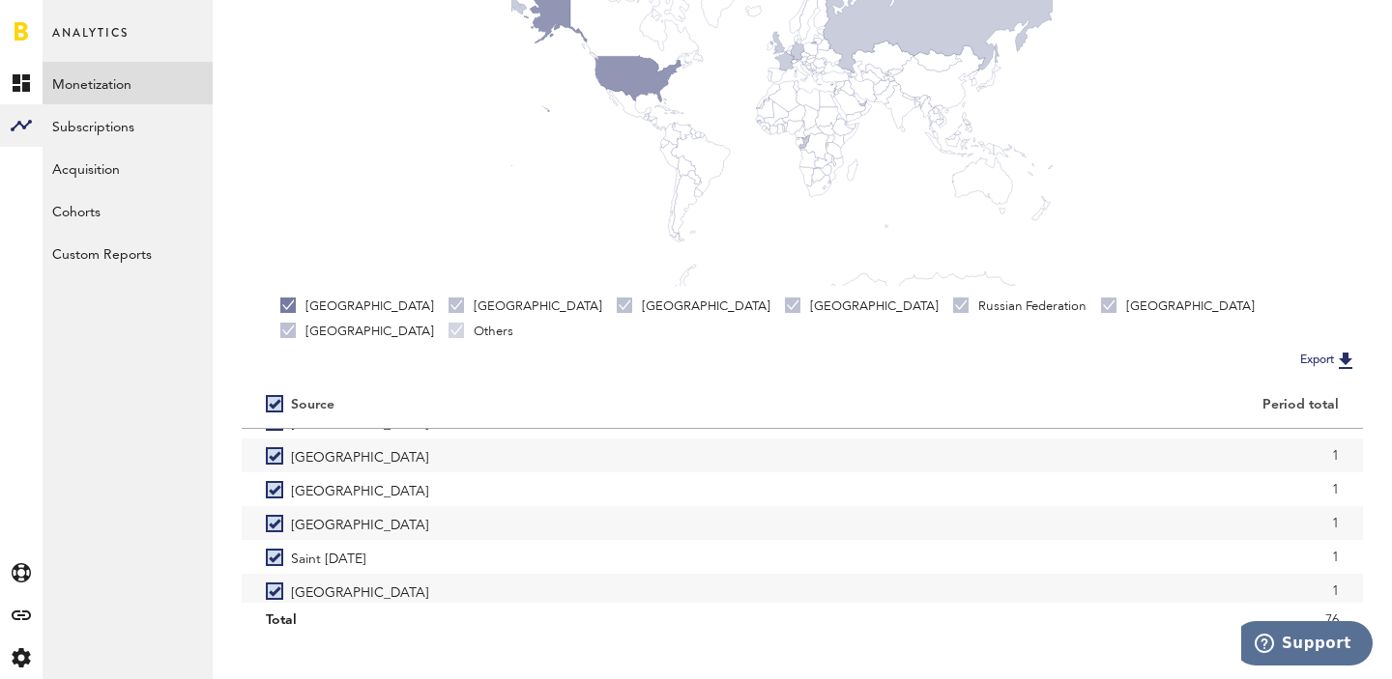
scroll to position [471, 0]
